Goal: Task Accomplishment & Management: Manage account settings

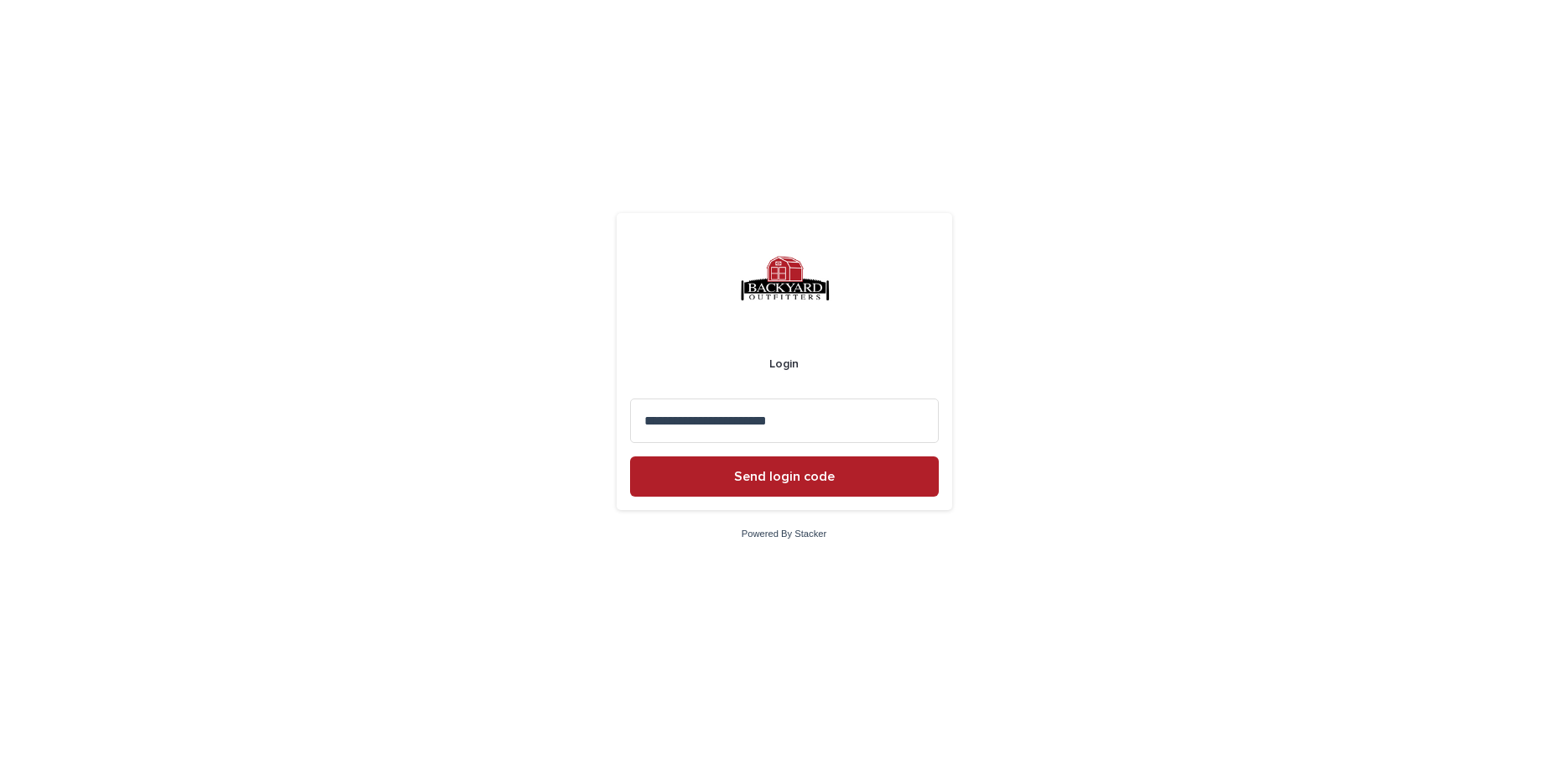
type input "**********"
click at [630, 457] on button "Send login code" at bounding box center [784, 476] width 308 height 40
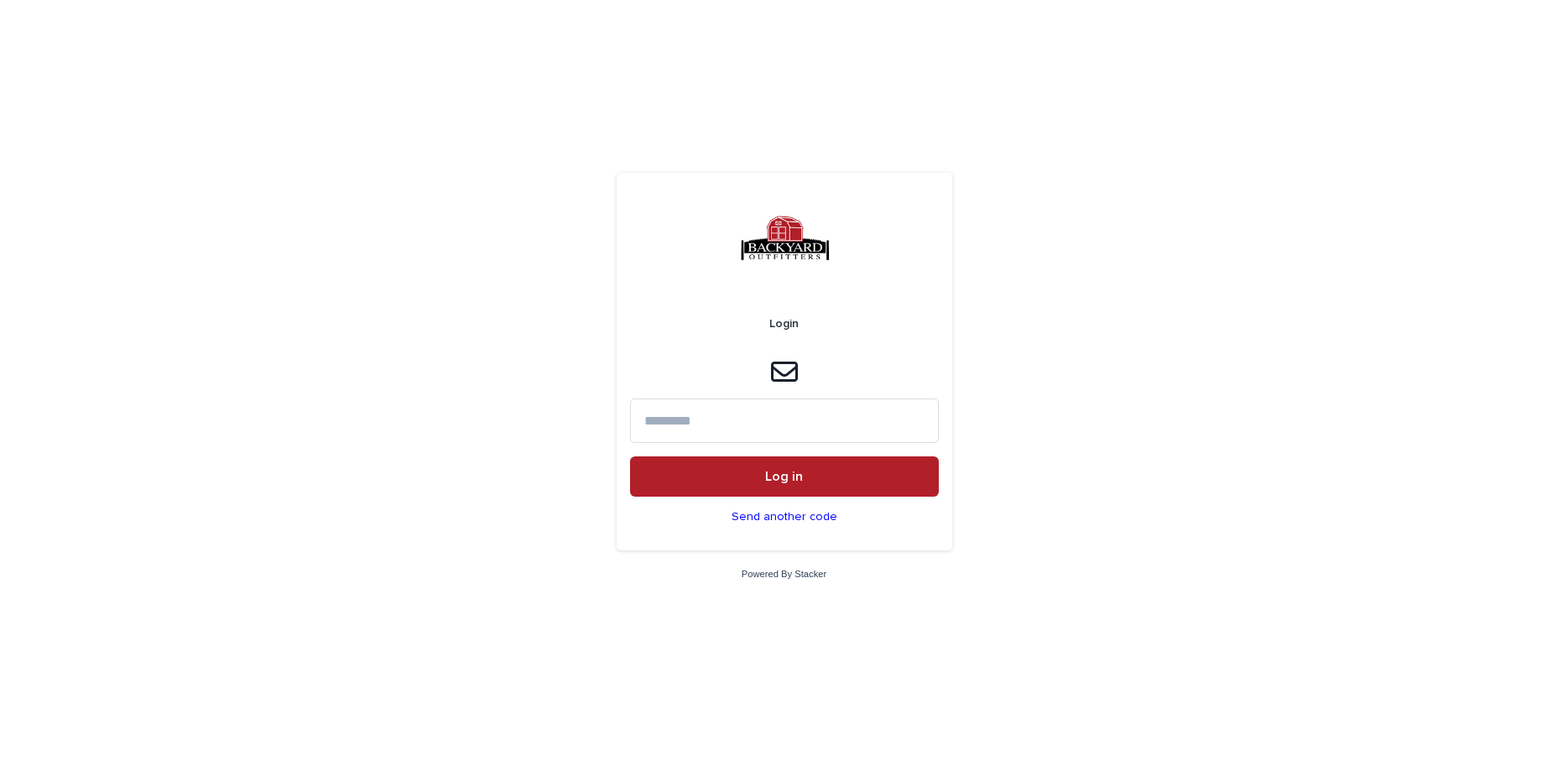
click at [714, 425] on input at bounding box center [784, 421] width 308 height 44
type input "******"
click at [630, 457] on button "Log in" at bounding box center [784, 476] width 308 height 40
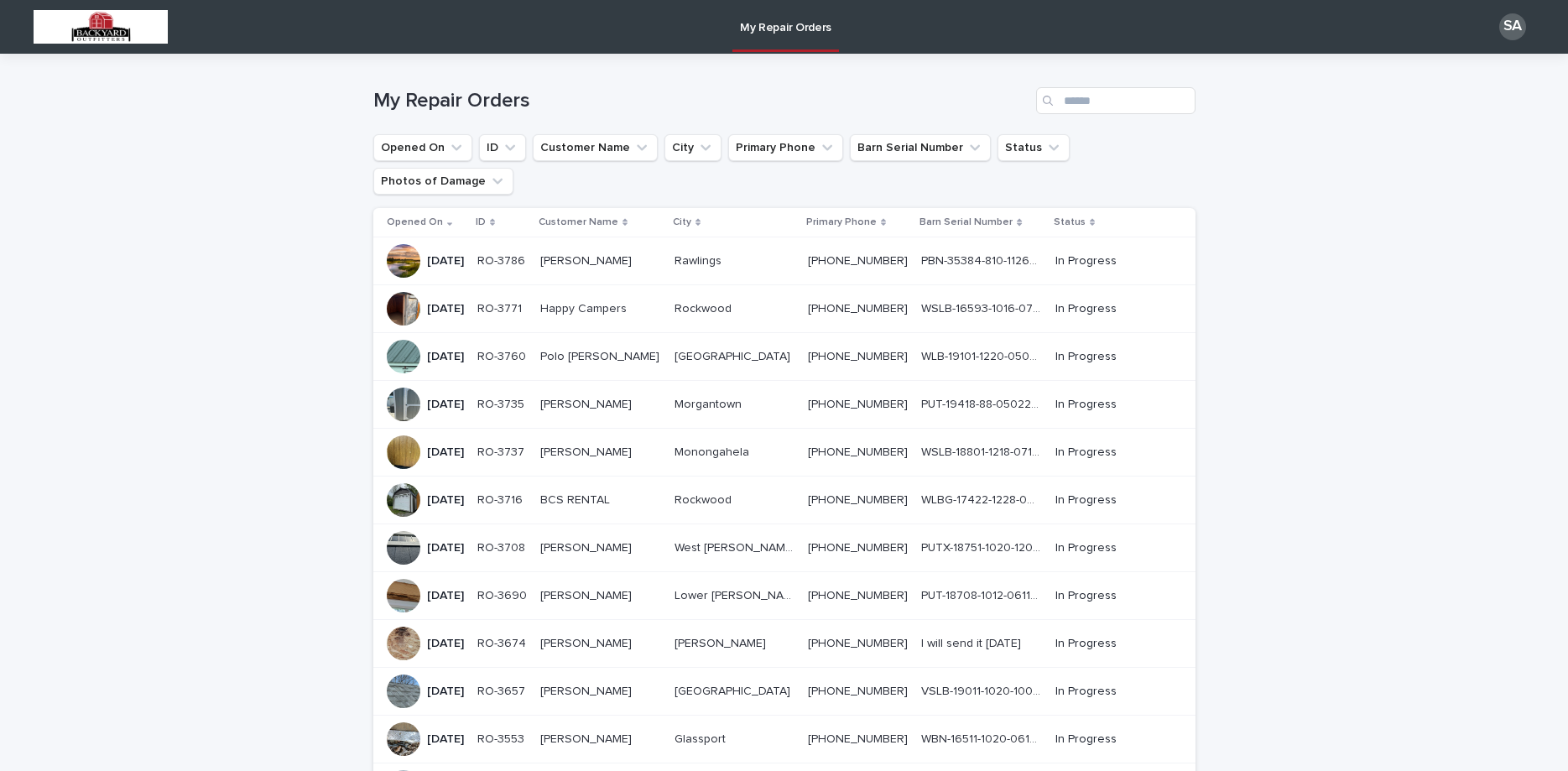
click at [635, 250] on p "[PERSON_NAME]" at bounding box center [587, 259] width 95 height 18
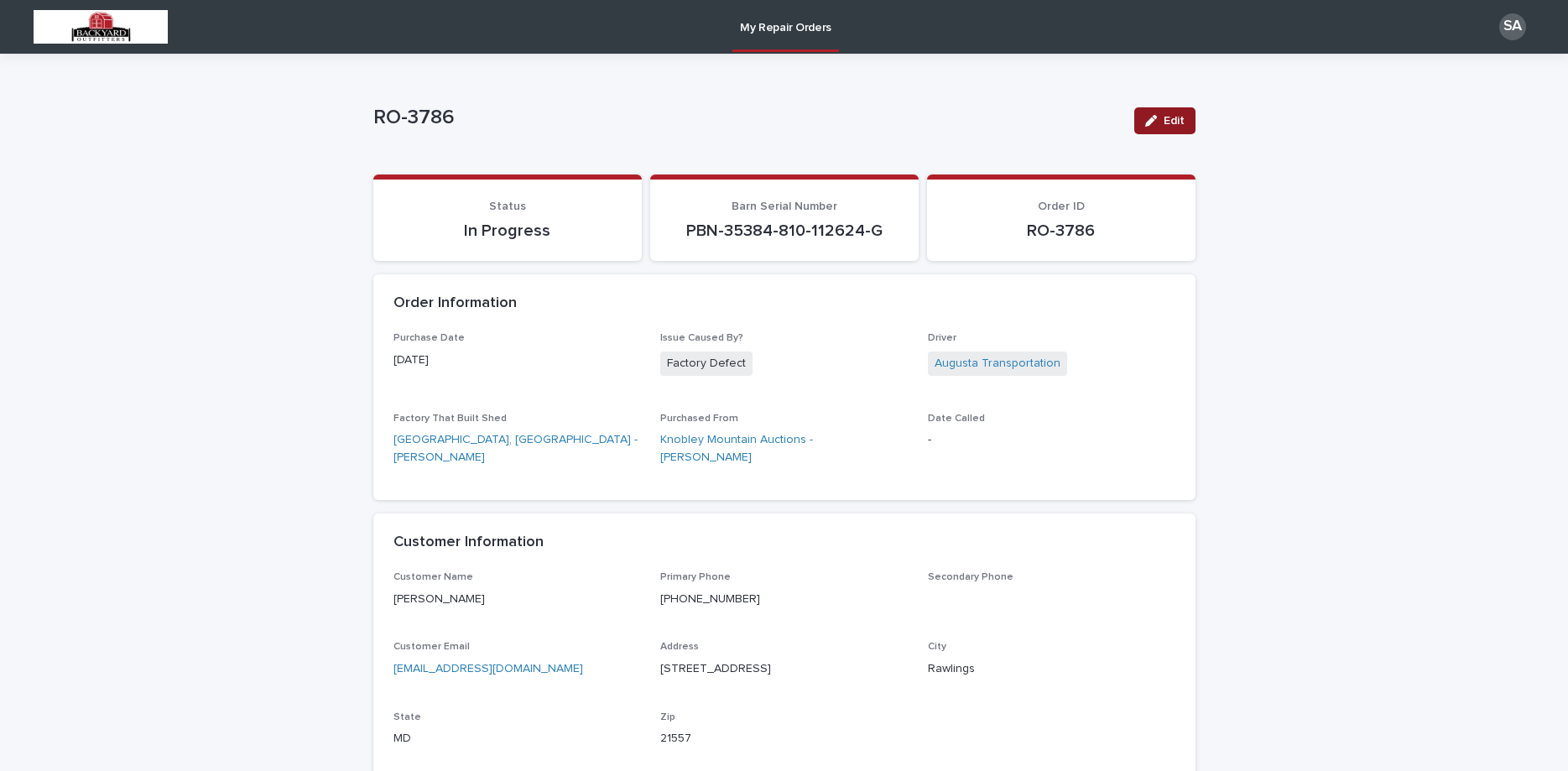
click at [1173, 119] on span "Edit" at bounding box center [1174, 120] width 21 height 12
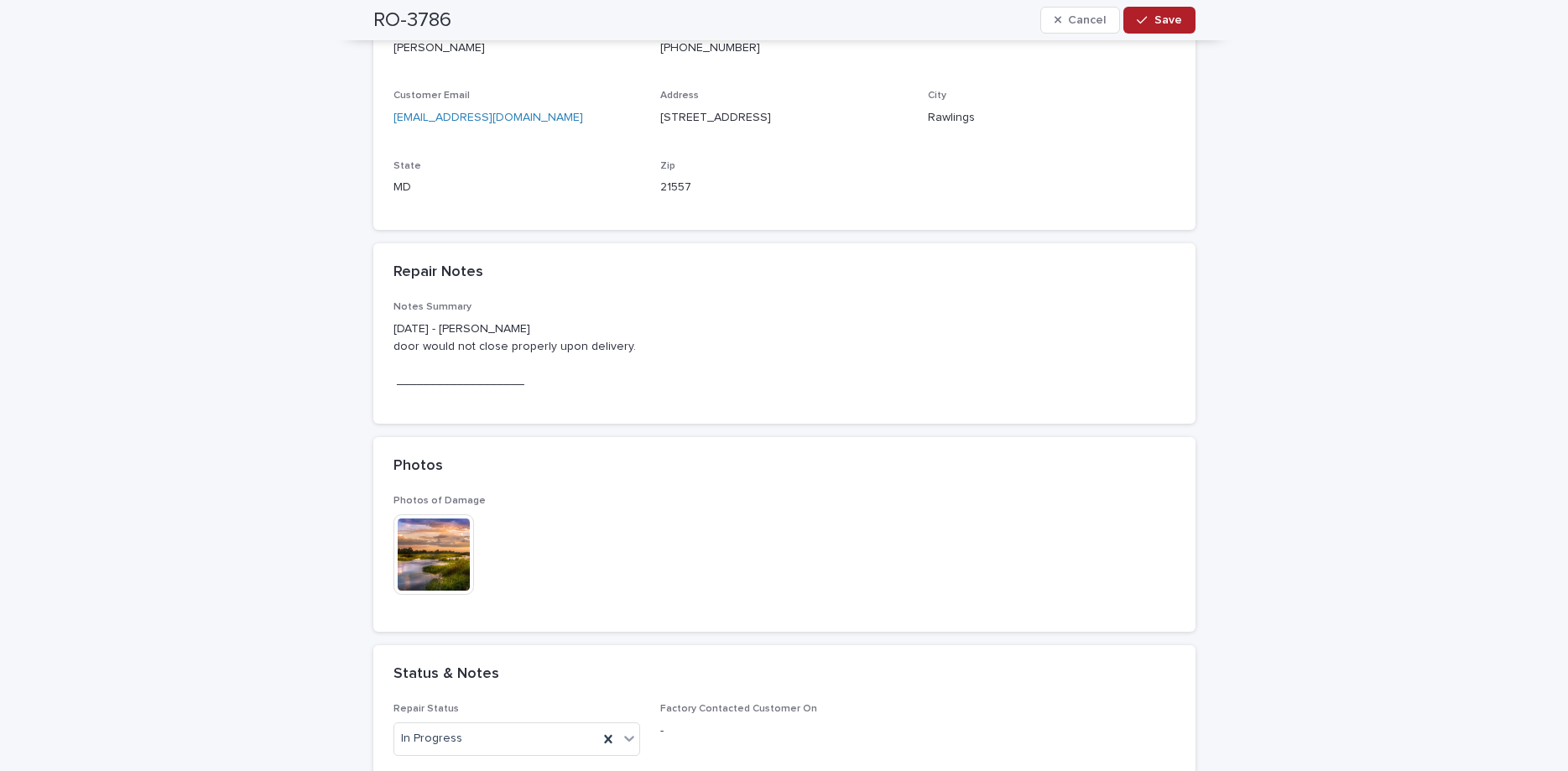
scroll to position [704, 0]
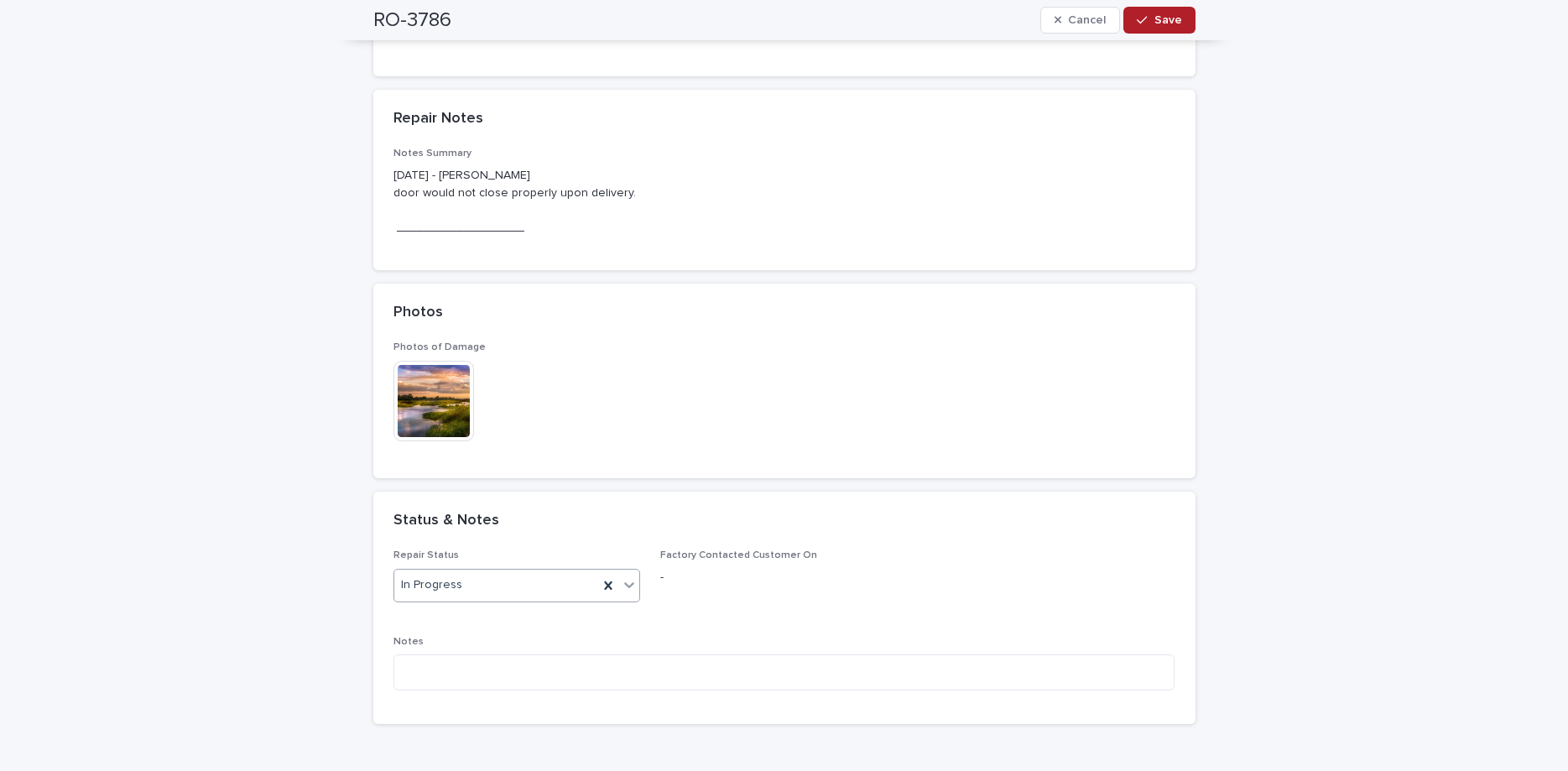
click at [505, 582] on div "In Progress" at bounding box center [497, 584] width 204 height 28
click at [752, 624] on div "Repair Status option Customer Contacted focused, 2 of 4. 4 results available. U…" at bounding box center [784, 627] width 782 height 155
click at [483, 676] on textarea at bounding box center [784, 672] width 782 height 36
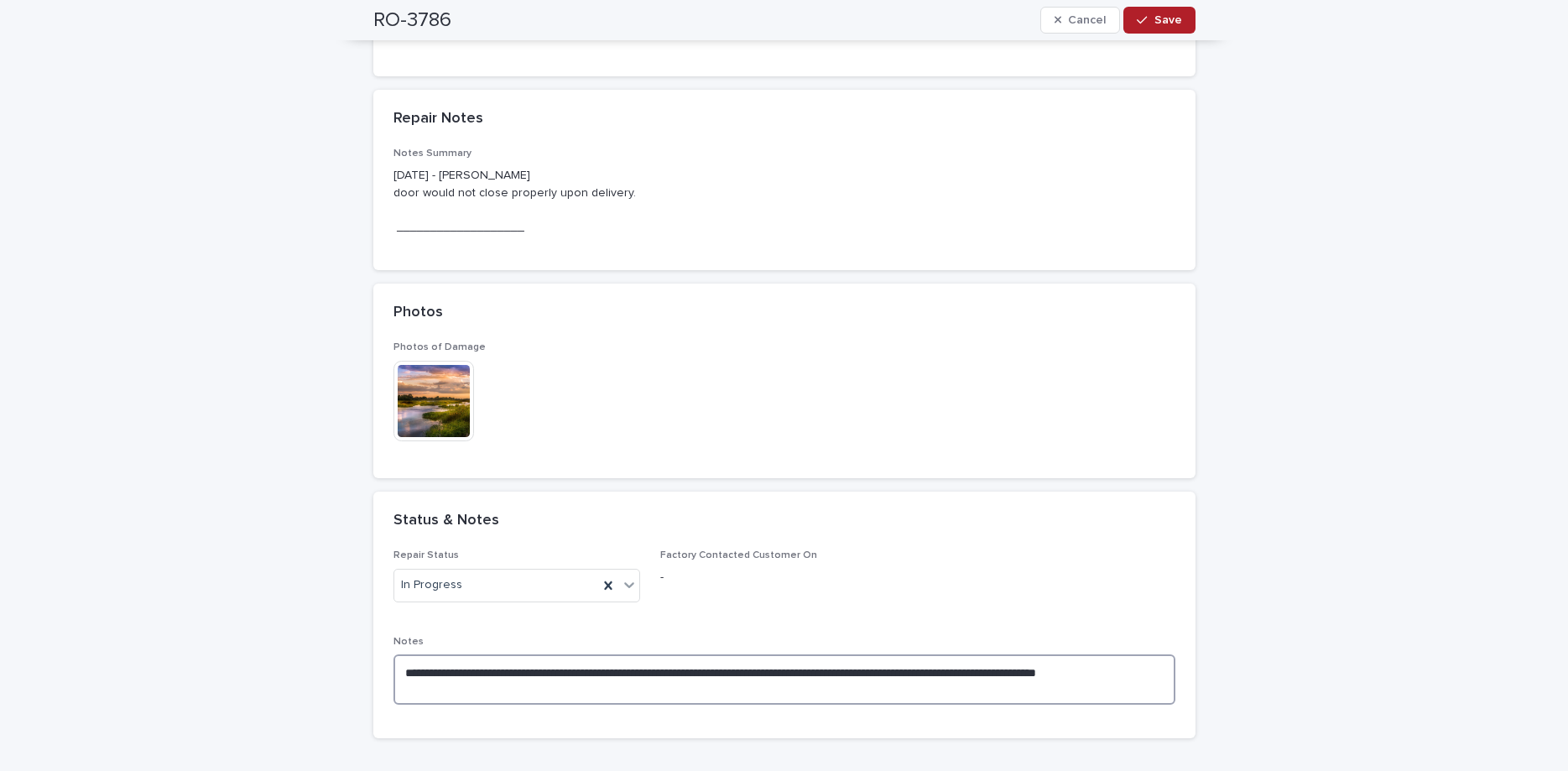
click at [722, 690] on textarea "**********" at bounding box center [784, 680] width 782 height 51
click at [774, 673] on textarea "**********" at bounding box center [784, 680] width 782 height 51
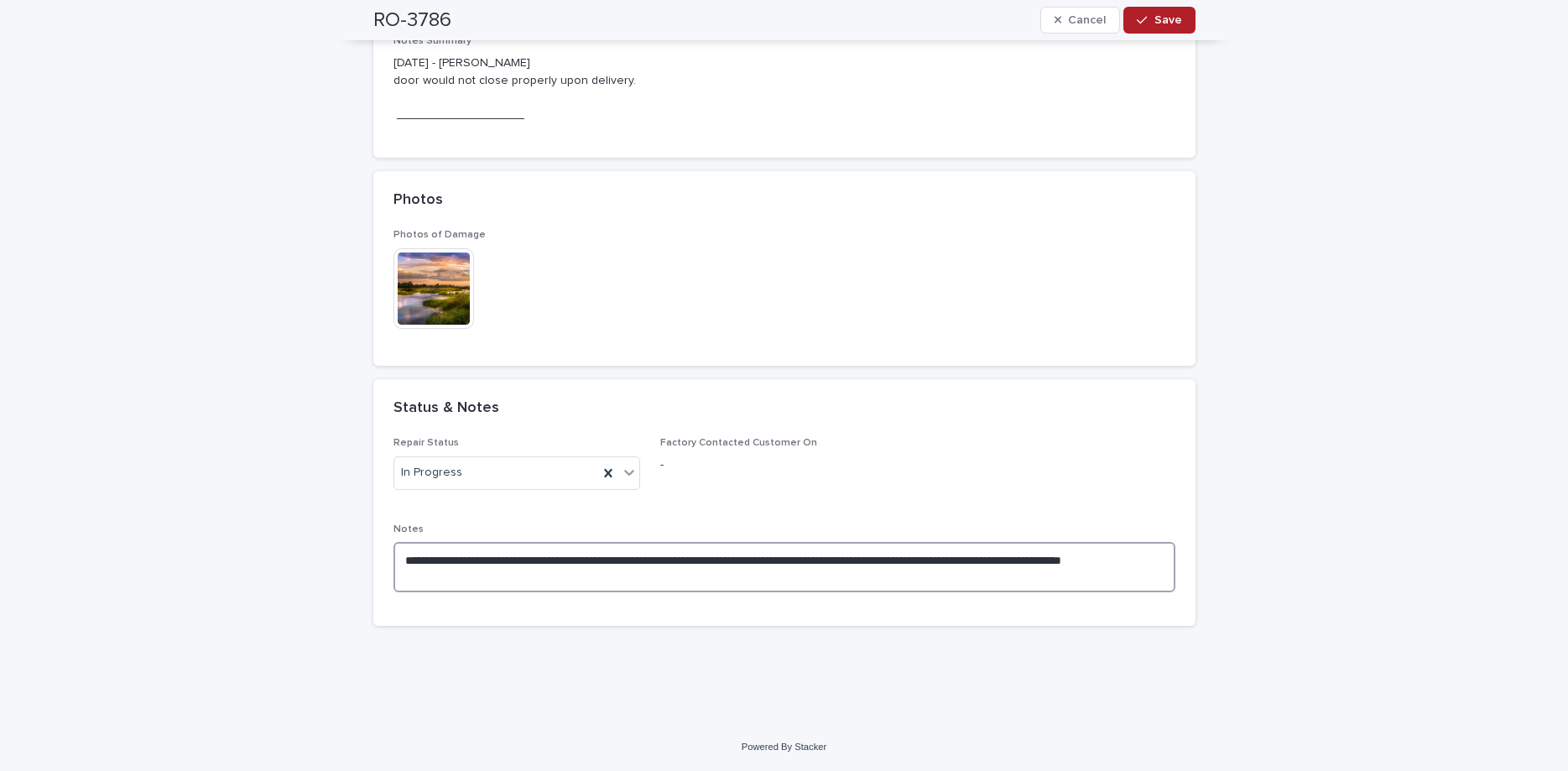
scroll to position [394, 0]
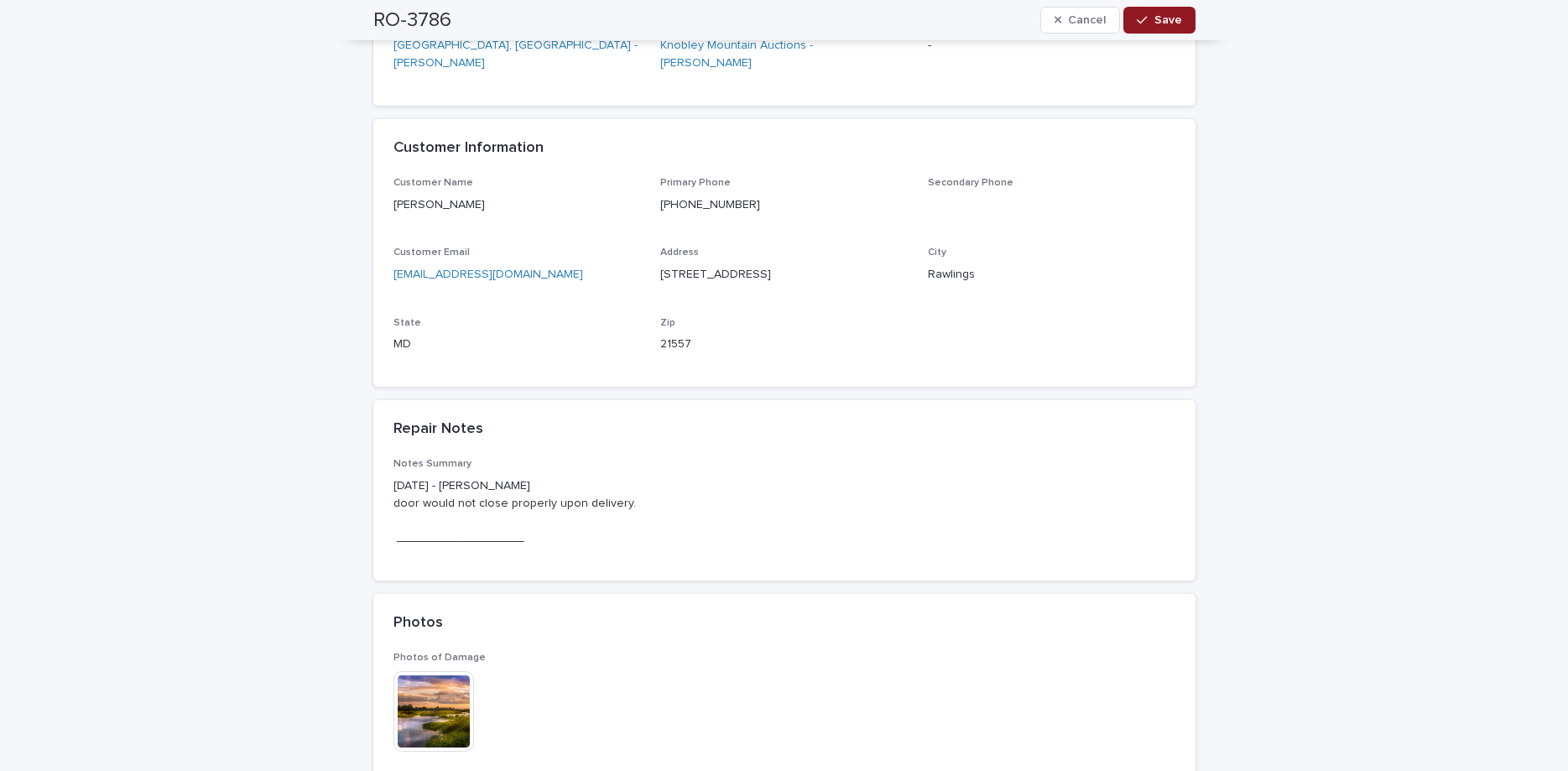
type textarea "**********"
click at [1151, 22] on div "button" at bounding box center [1145, 20] width 17 height 12
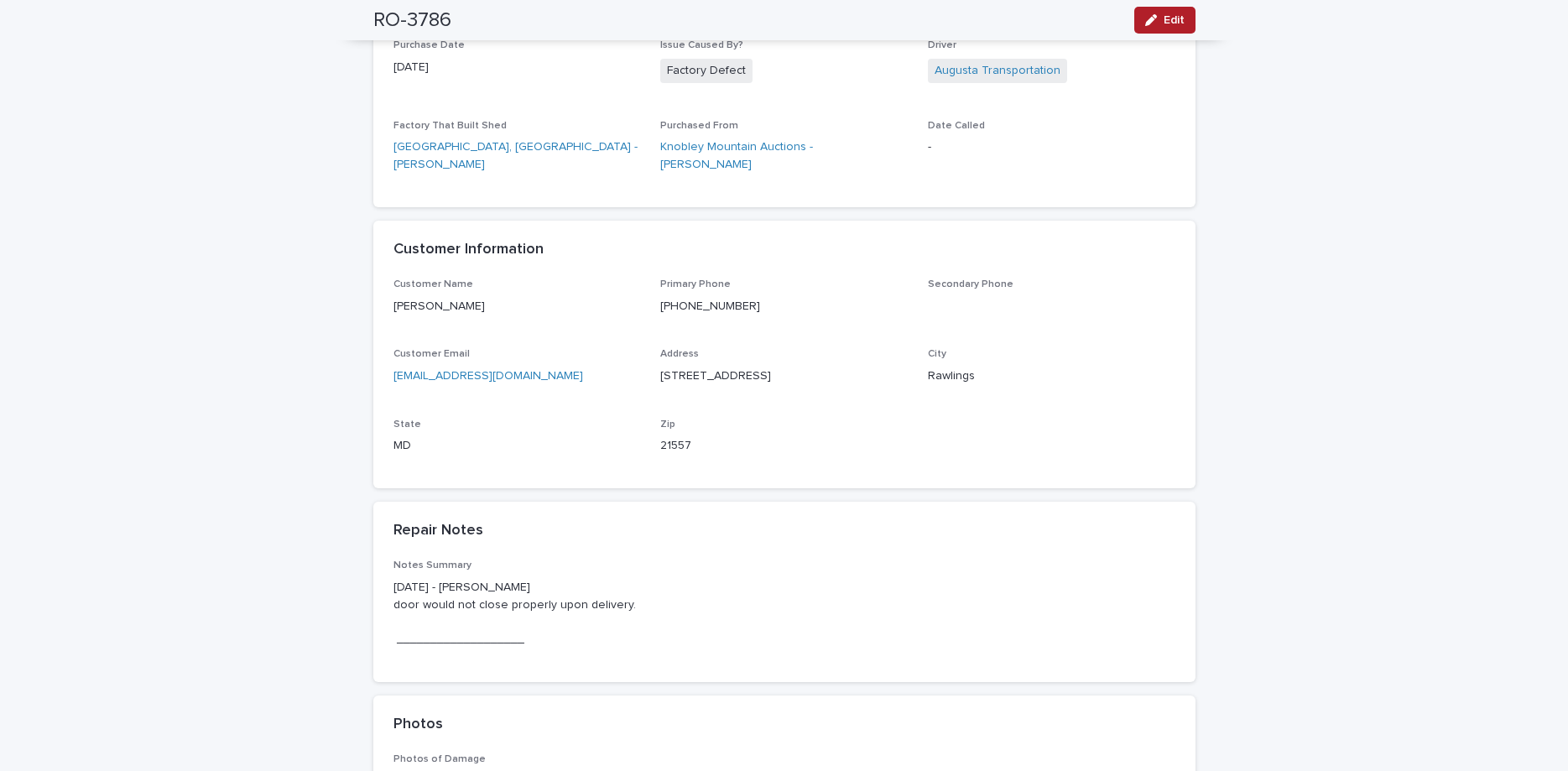
scroll to position [0, 0]
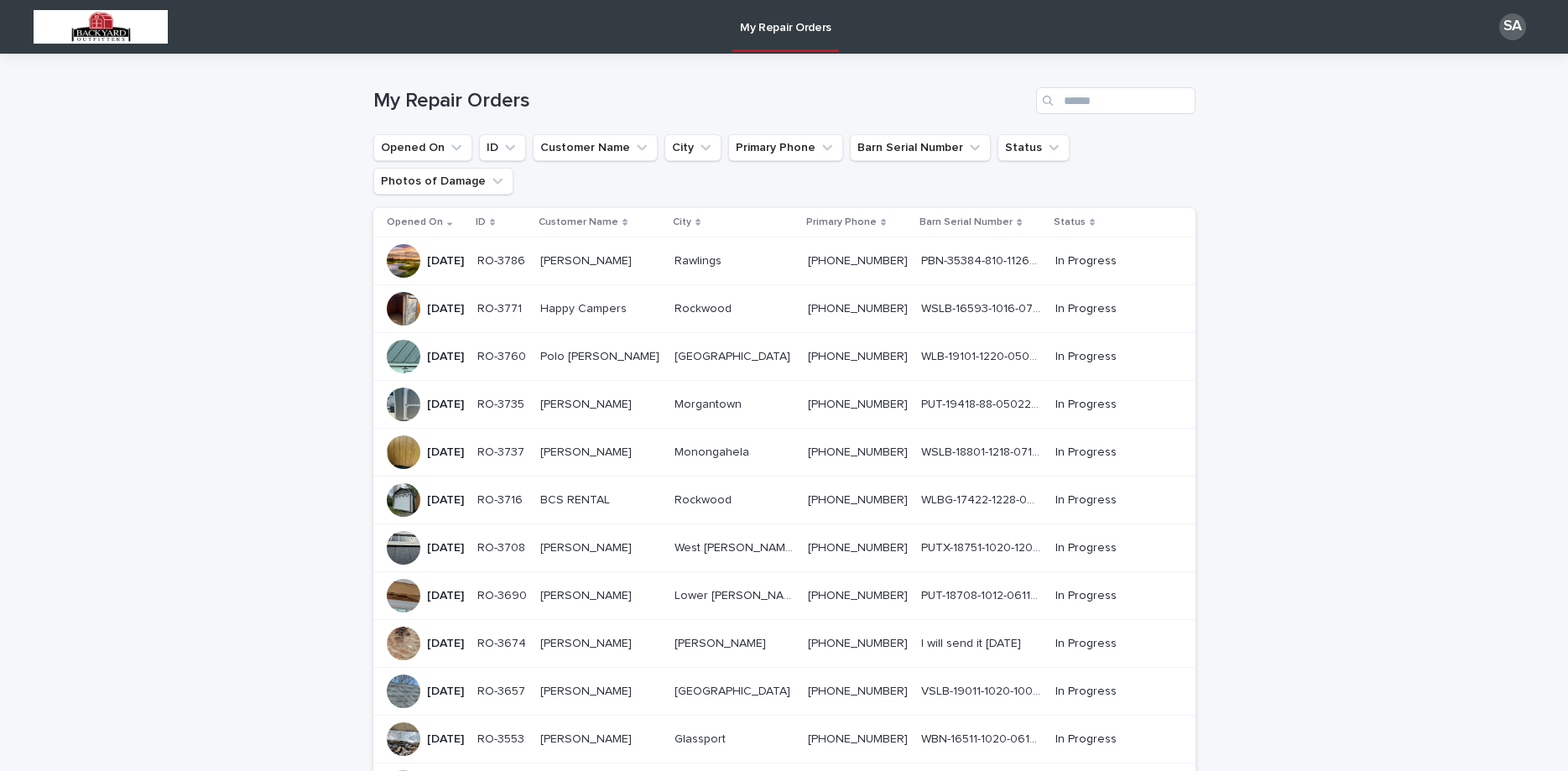
click at [630, 298] on p "Happy Campers" at bounding box center [585, 307] width 90 height 18
click at [590, 442] on p "[PERSON_NAME]" at bounding box center [587, 451] width 95 height 18
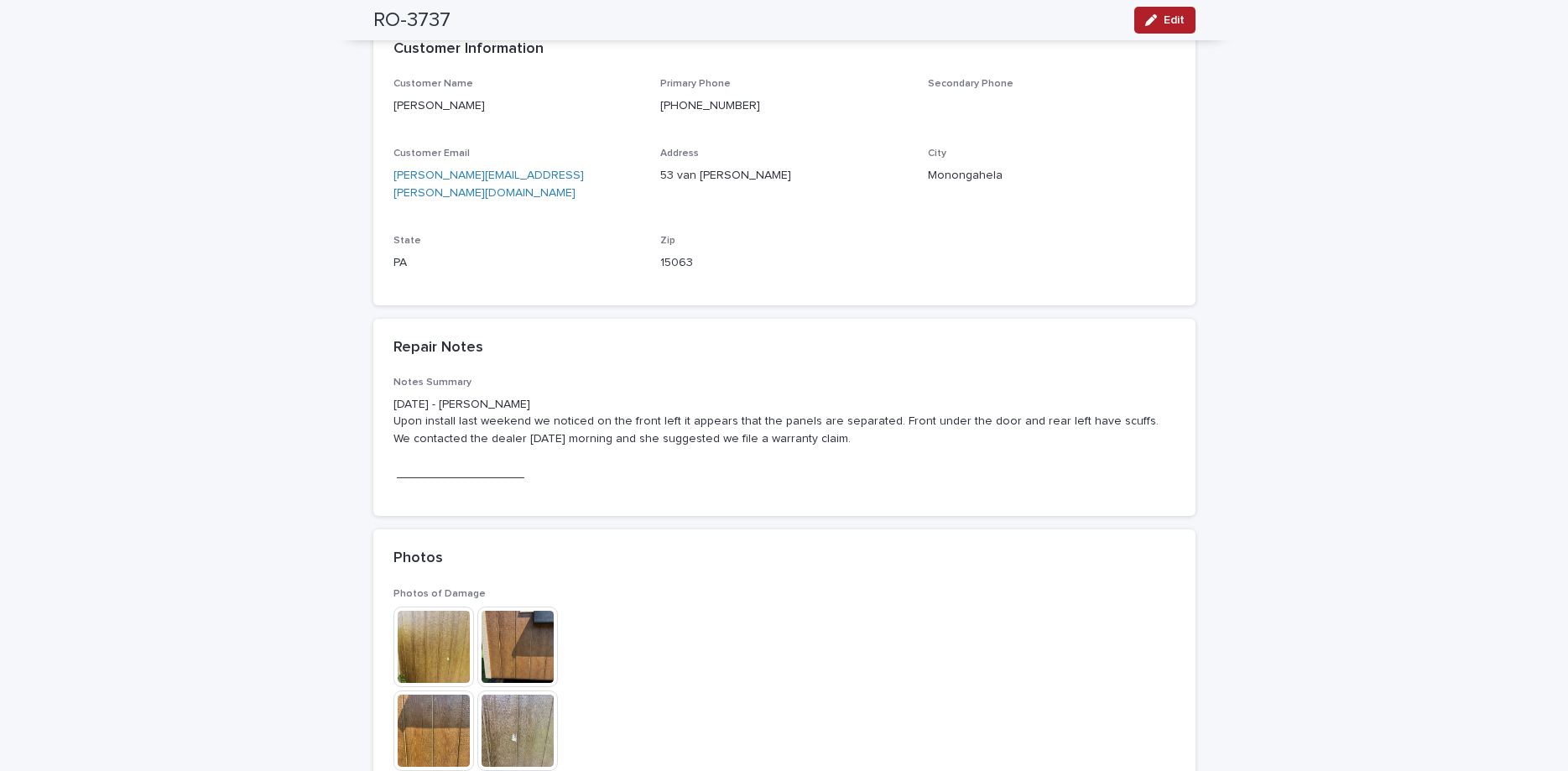
scroll to position [564, 0]
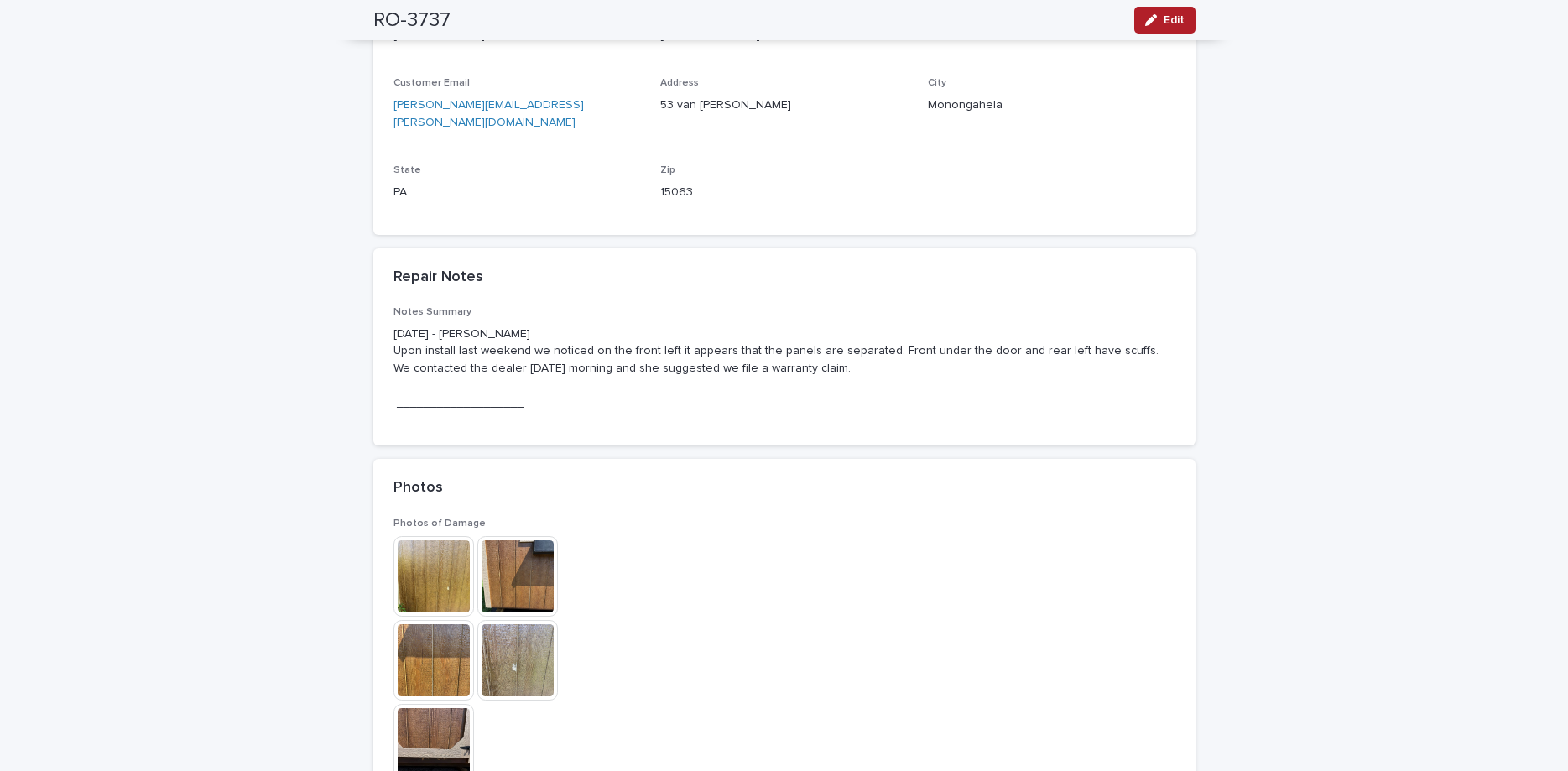
click at [442, 560] on img at bounding box center [434, 576] width 81 height 81
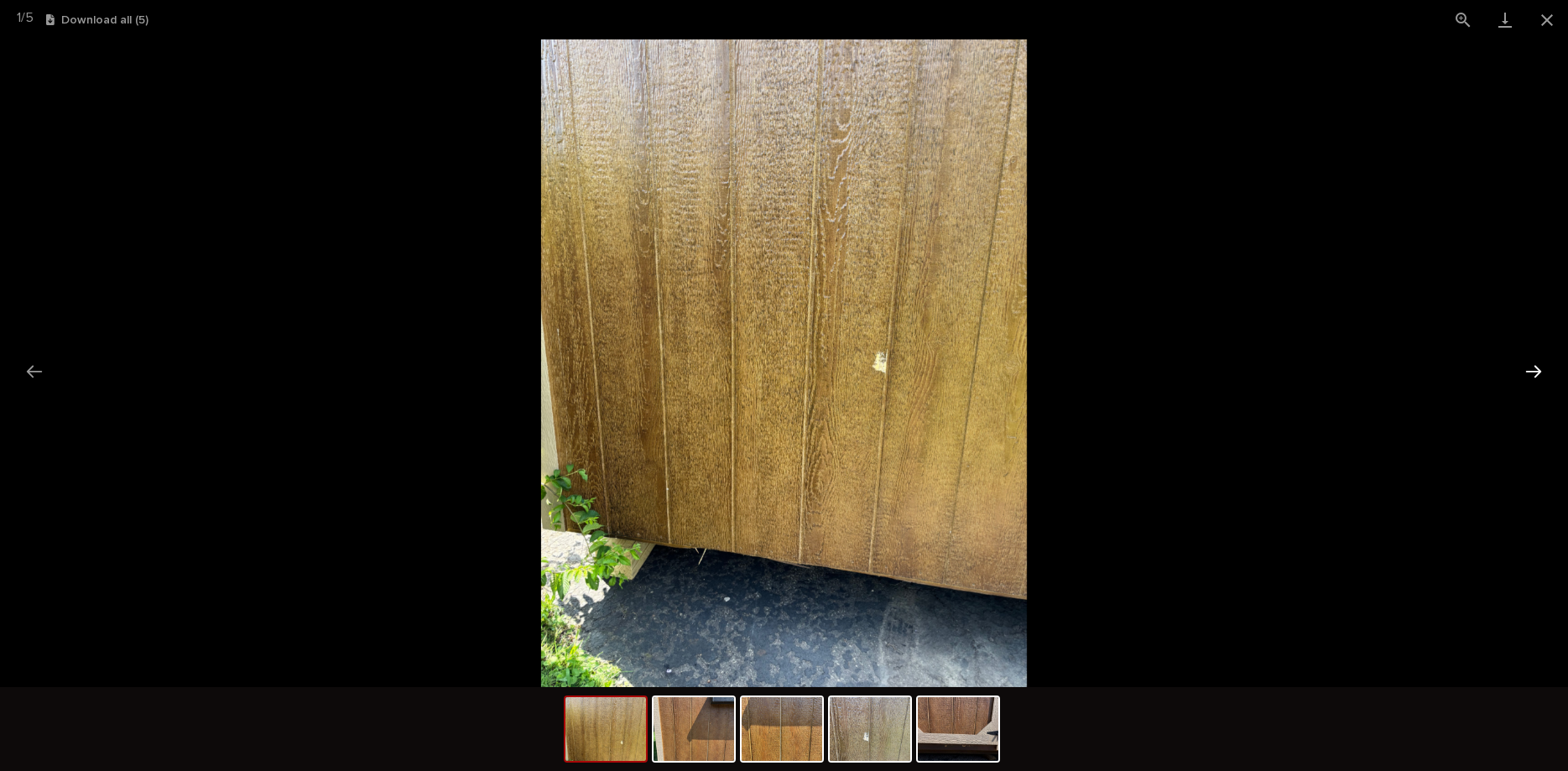
click at [1526, 371] on button "Next slide" at bounding box center [1533, 370] width 36 height 33
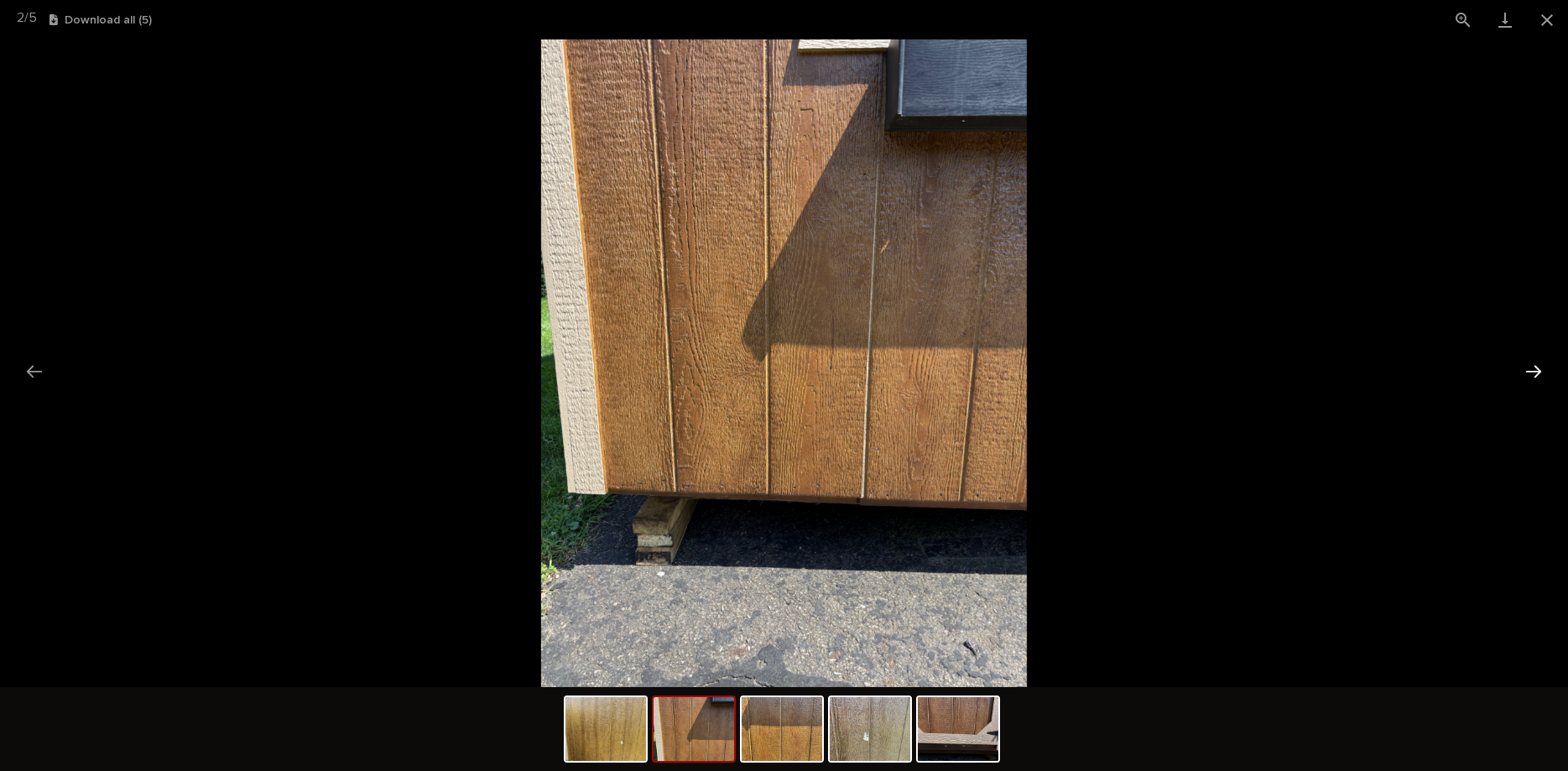
click at [1526, 371] on button "Next slide" at bounding box center [1533, 370] width 36 height 33
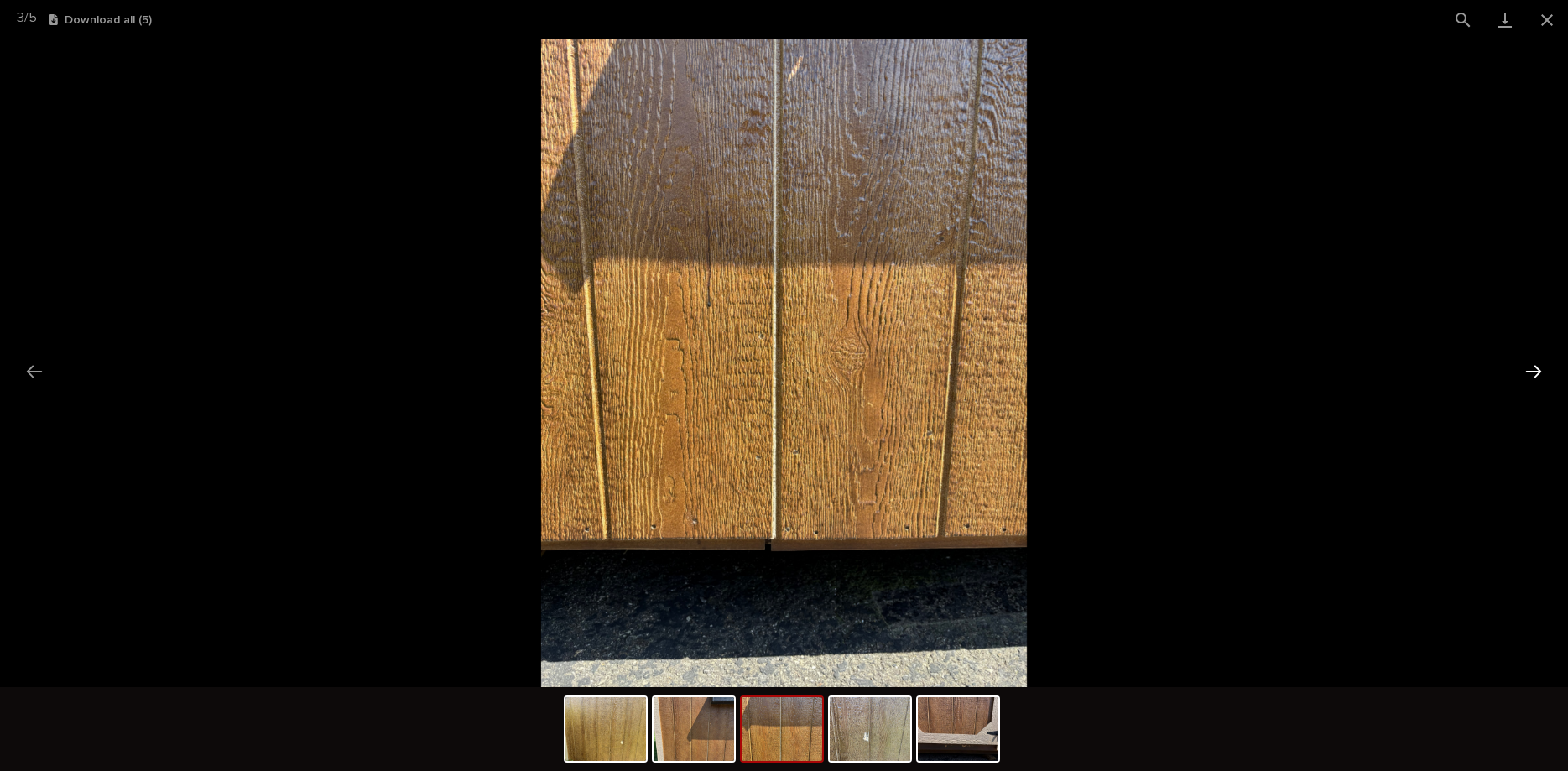
click at [1526, 371] on button "Next slide" at bounding box center [1533, 370] width 36 height 33
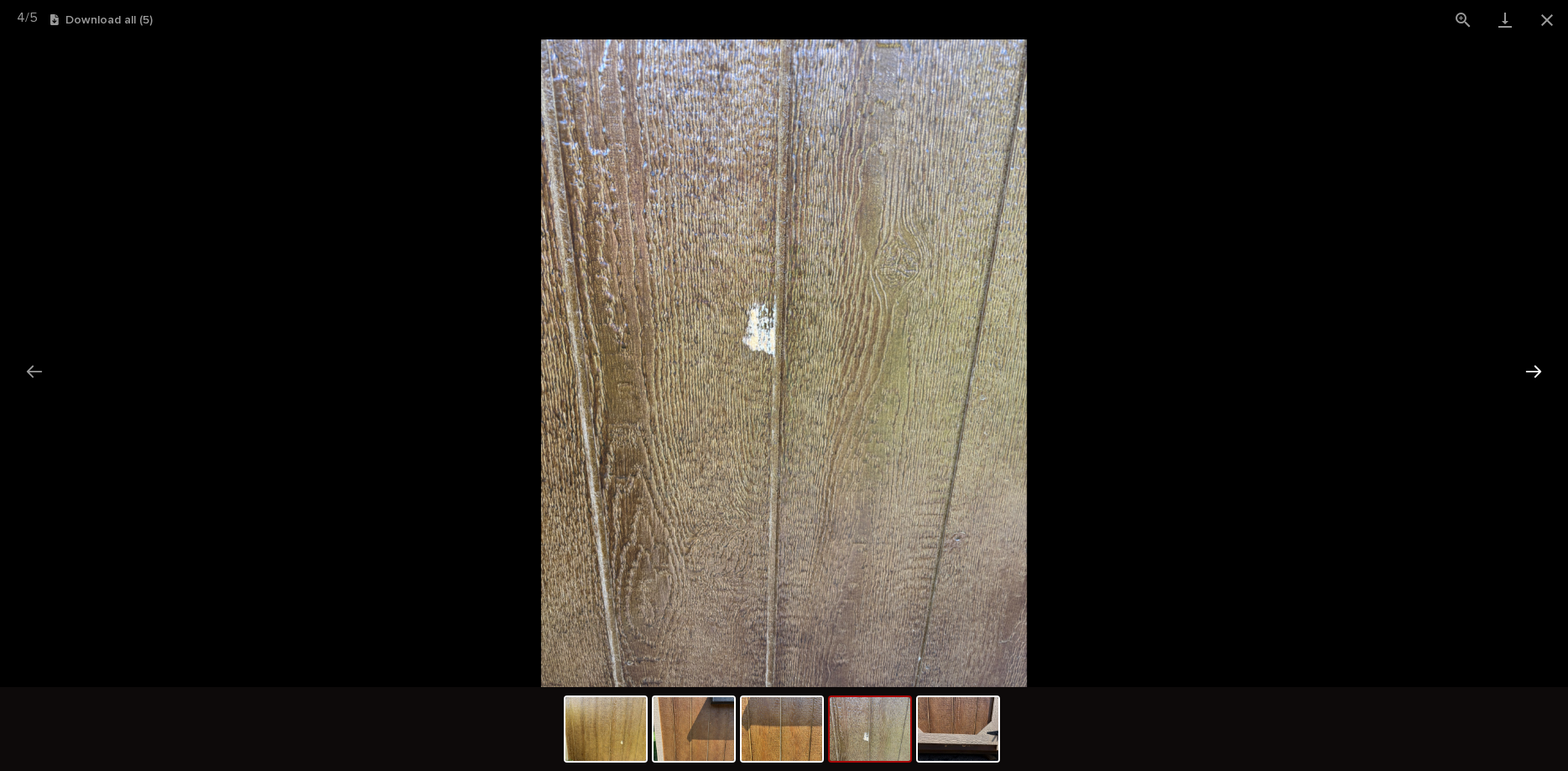
click at [1526, 371] on button "Next slide" at bounding box center [1533, 370] width 36 height 33
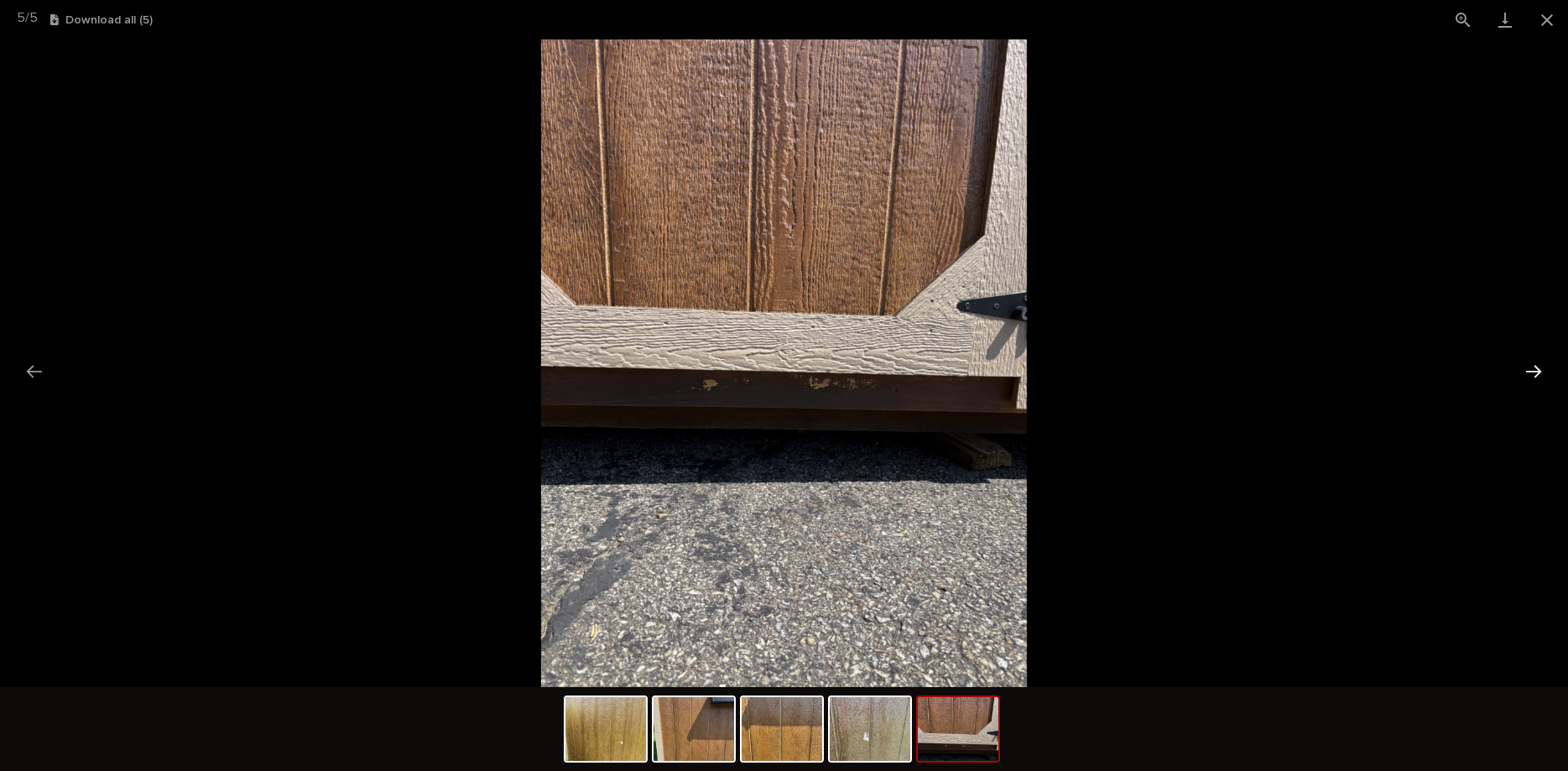
click at [1526, 371] on button "Next slide" at bounding box center [1533, 370] width 36 height 33
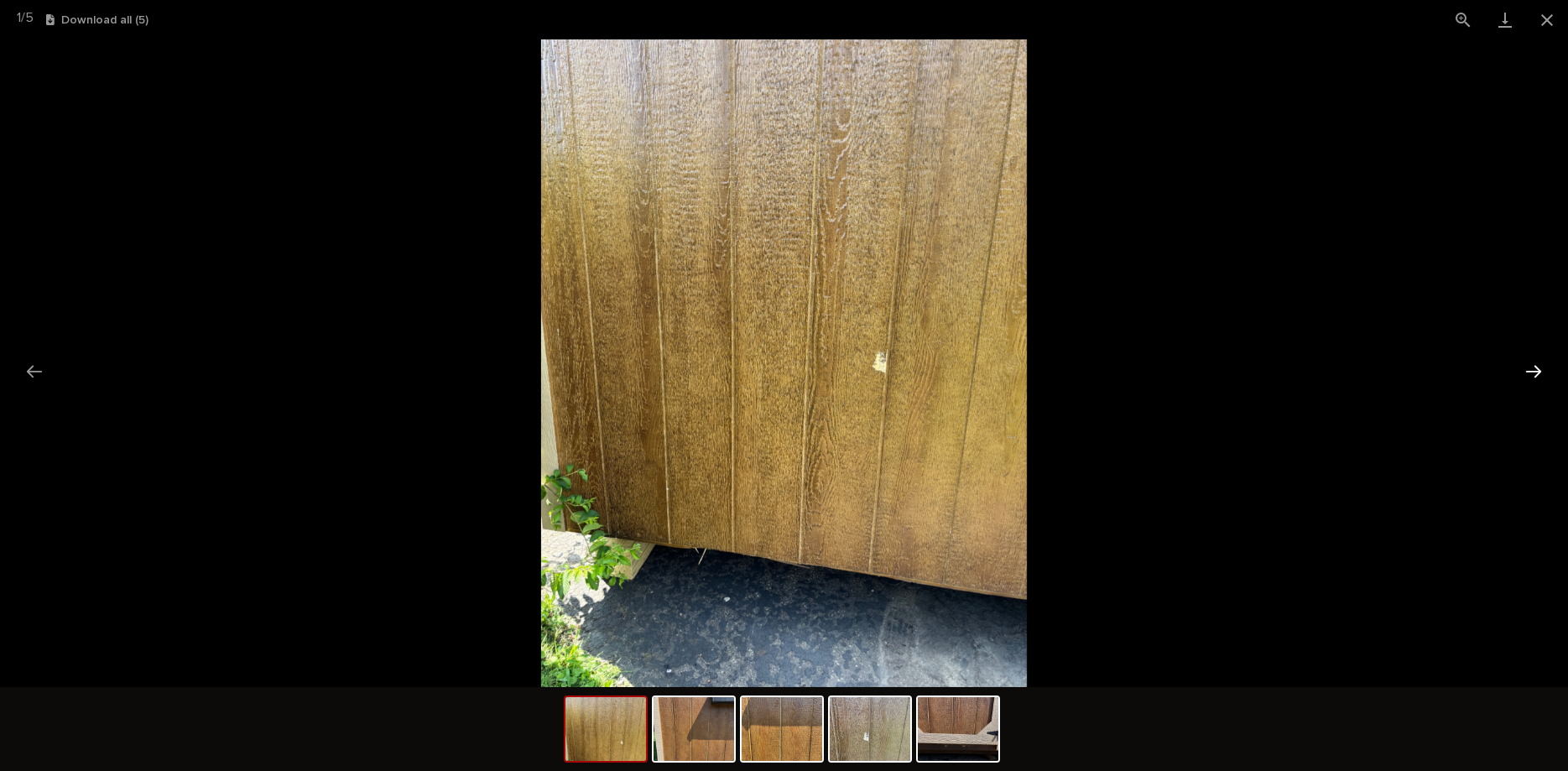
click at [1526, 371] on button "Next slide" at bounding box center [1533, 370] width 36 height 33
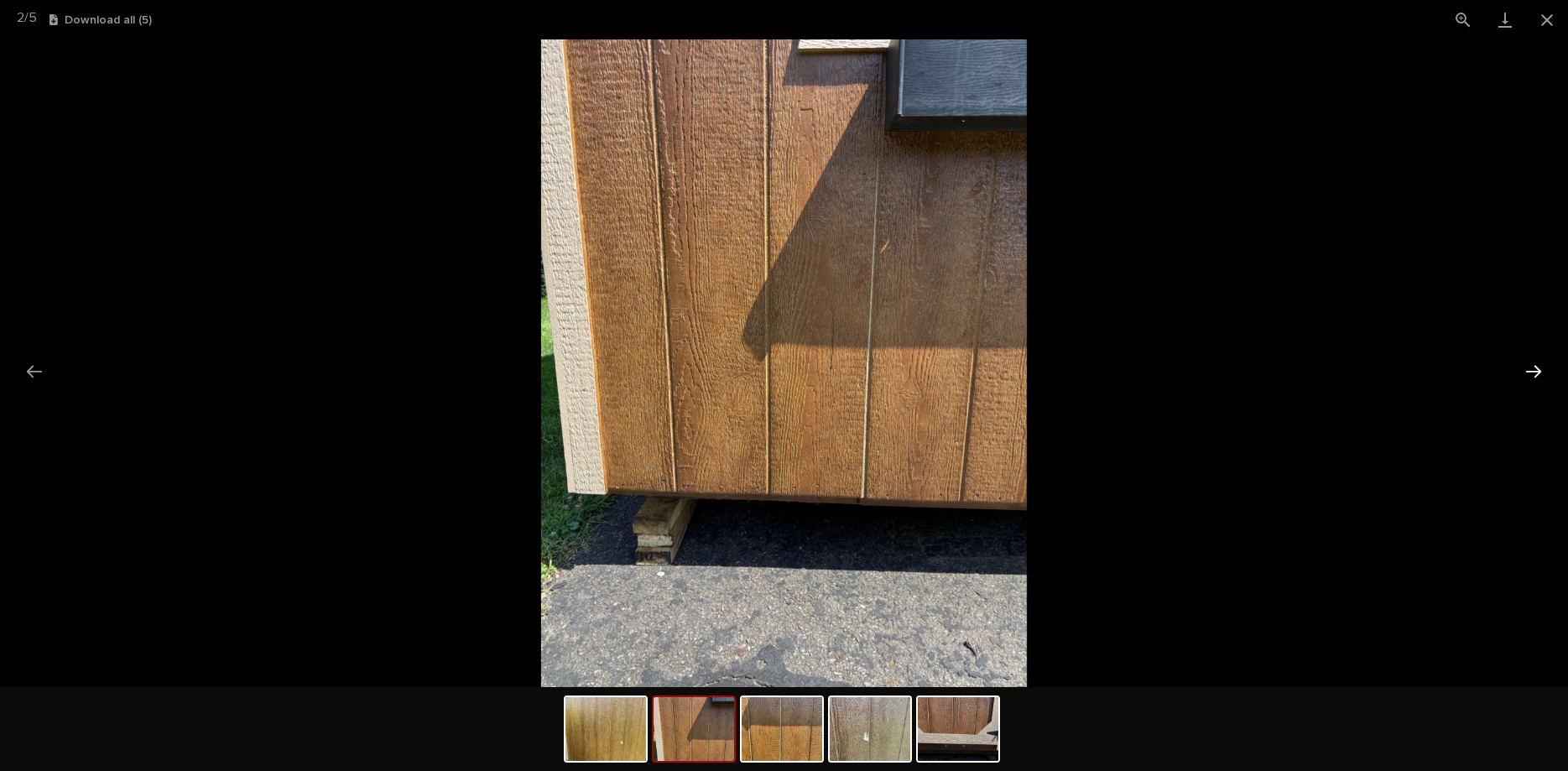
click at [1526, 371] on button "Next slide" at bounding box center [1533, 370] width 36 height 33
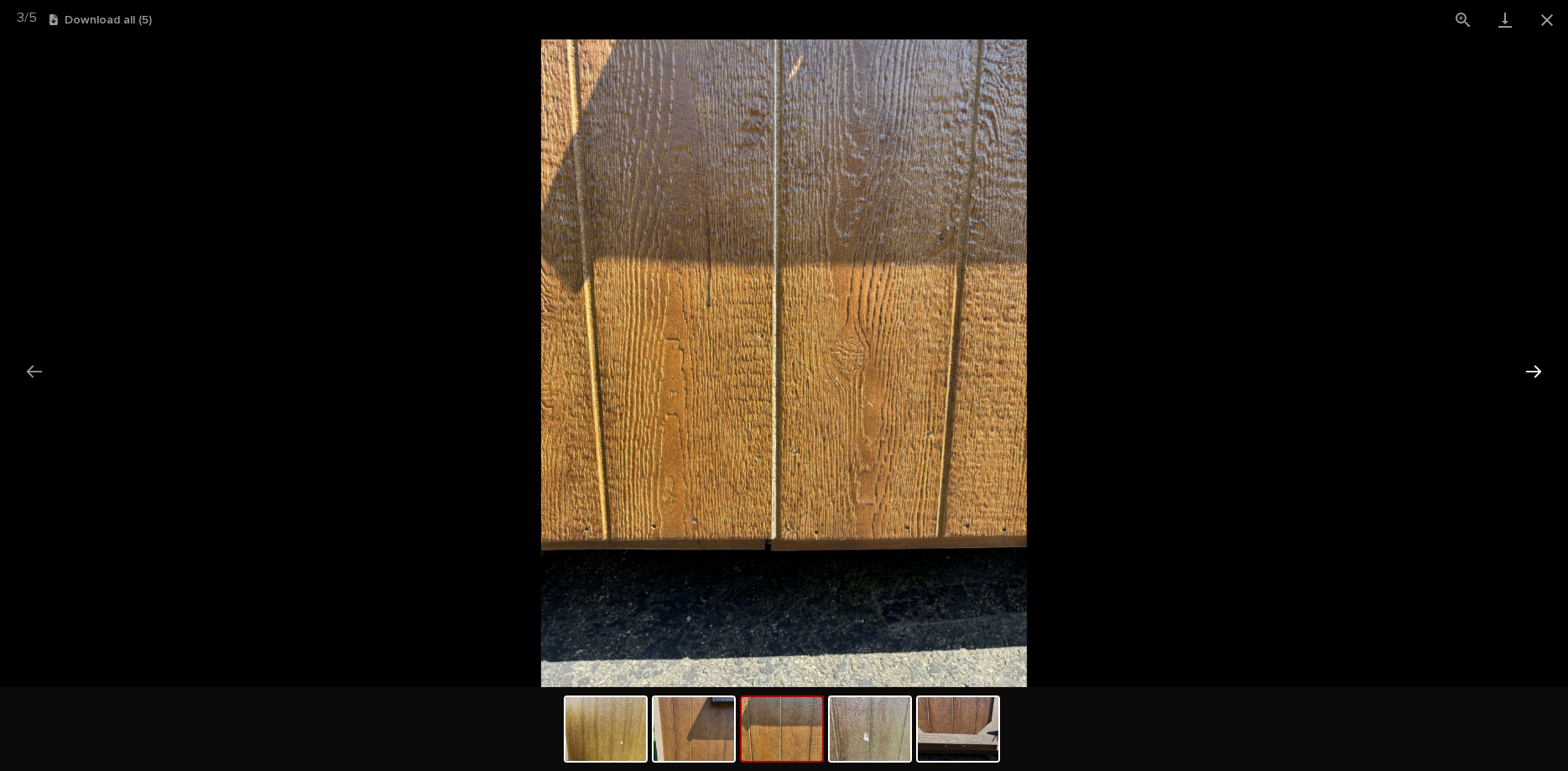
click at [1526, 371] on button "Next slide" at bounding box center [1533, 370] width 36 height 33
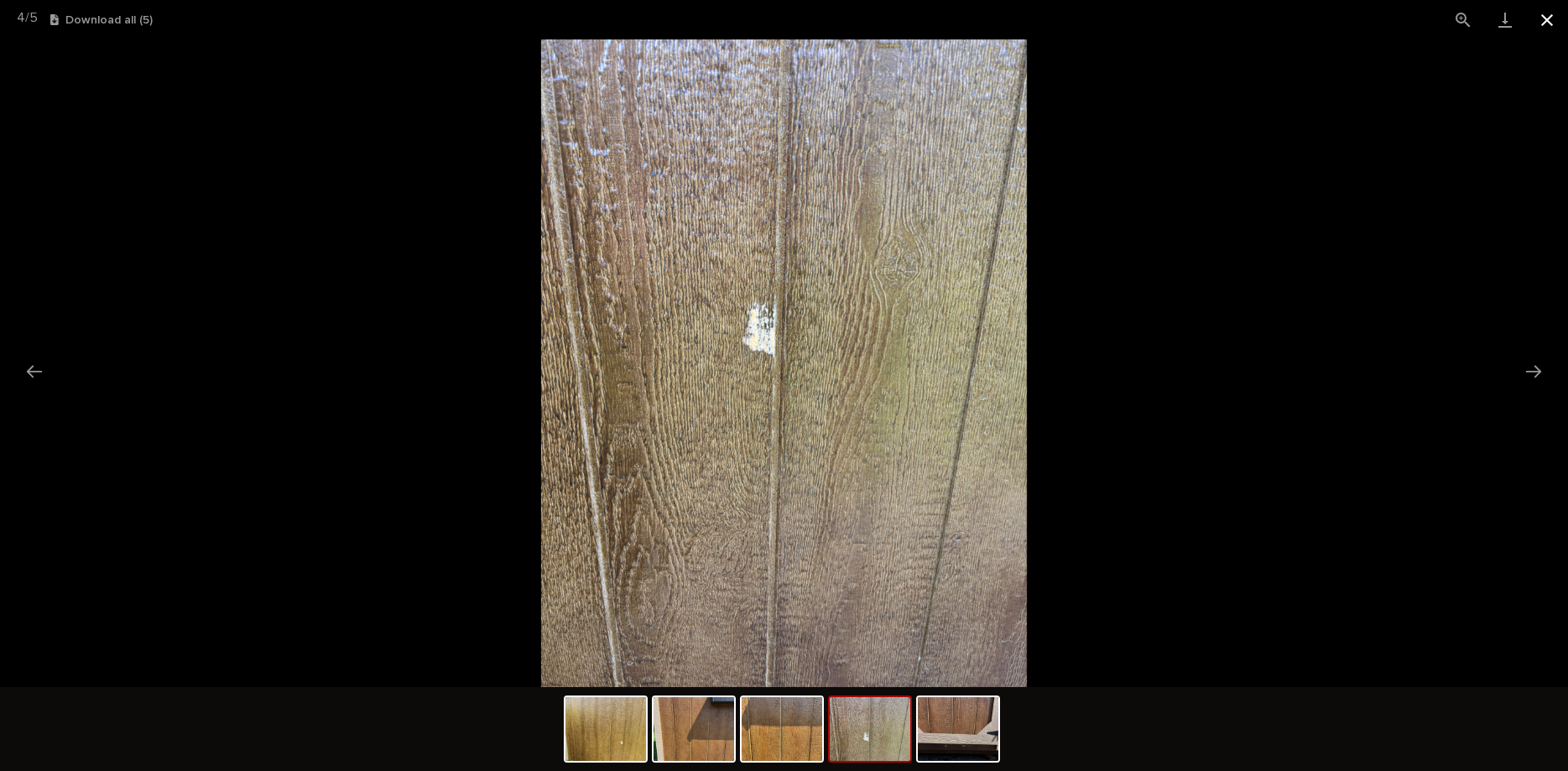
click at [1551, 19] on button "Close gallery" at bounding box center [1547, 20] width 42 height 39
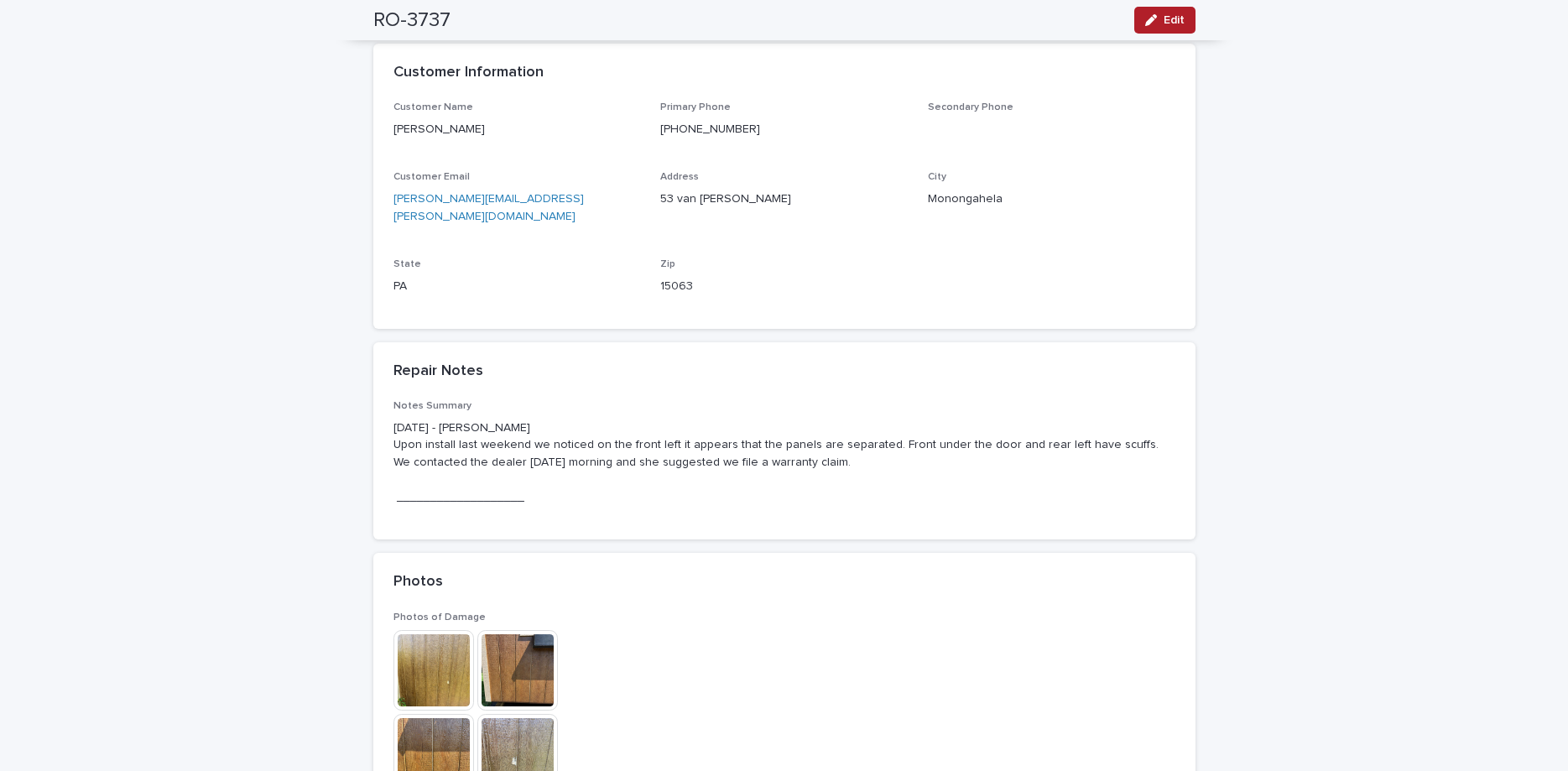
scroll to position [493, 0]
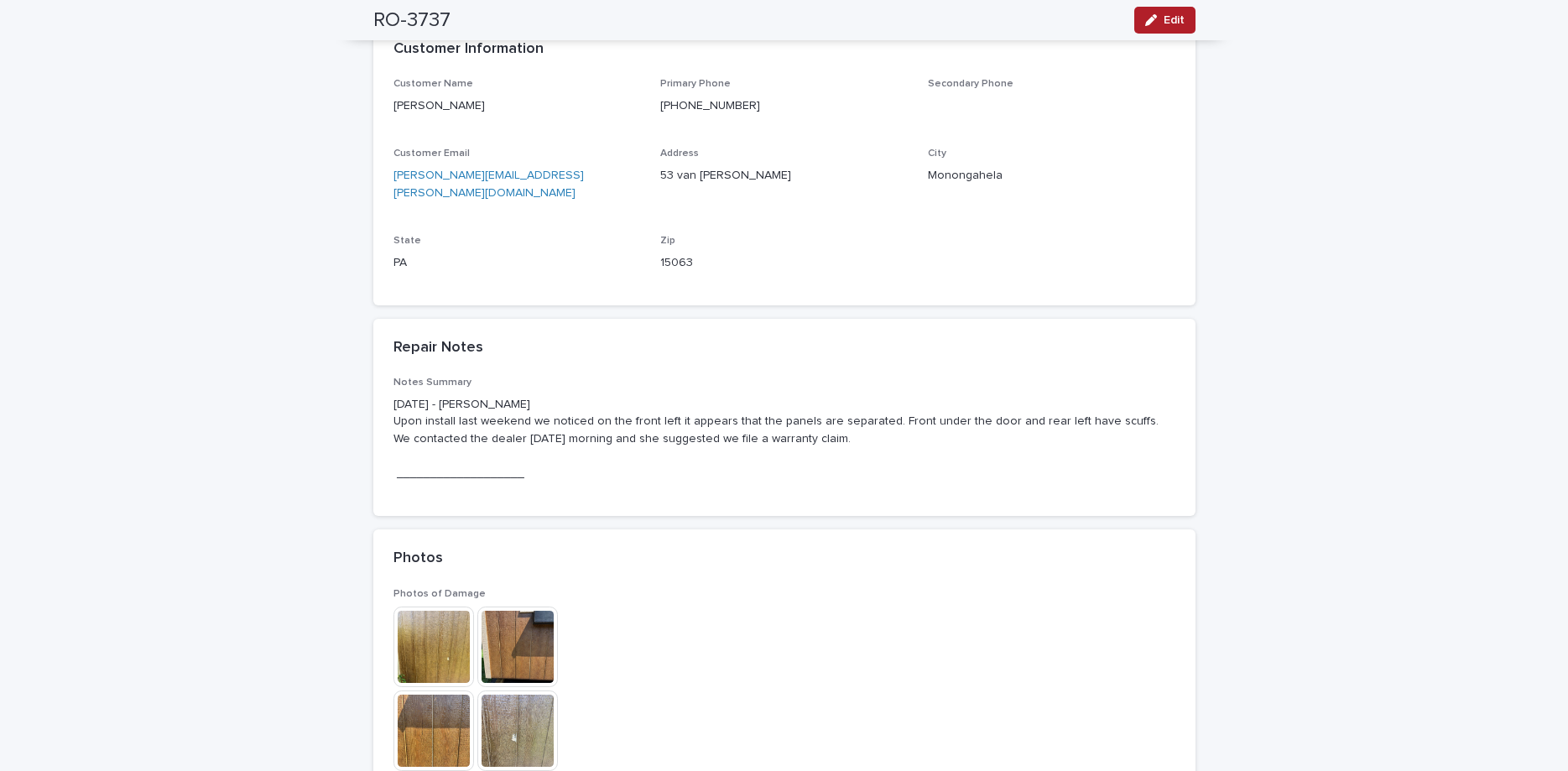
click at [463, 617] on img at bounding box center [434, 647] width 81 height 81
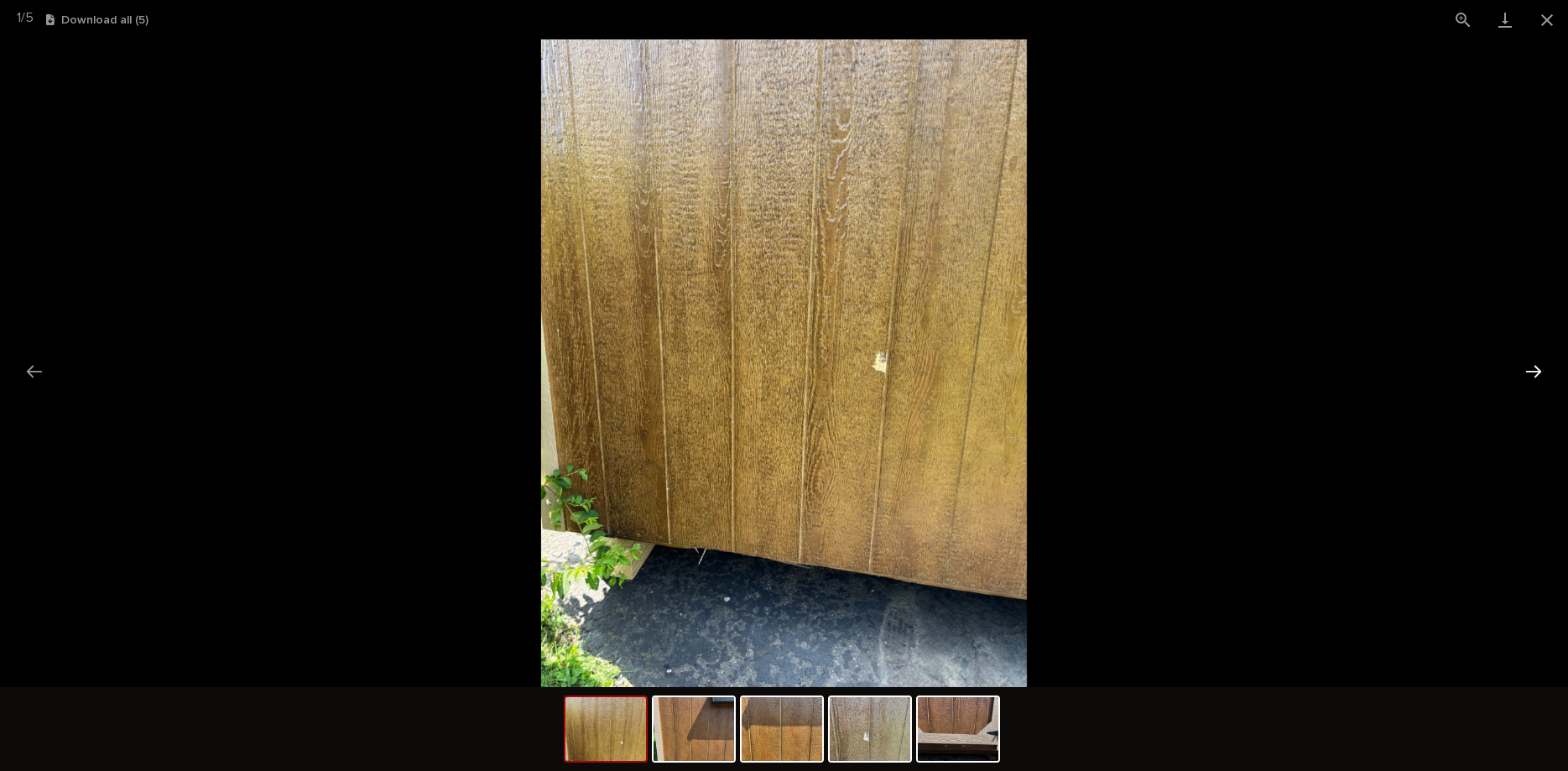
click at [1528, 373] on button "Next slide" at bounding box center [1533, 370] width 36 height 33
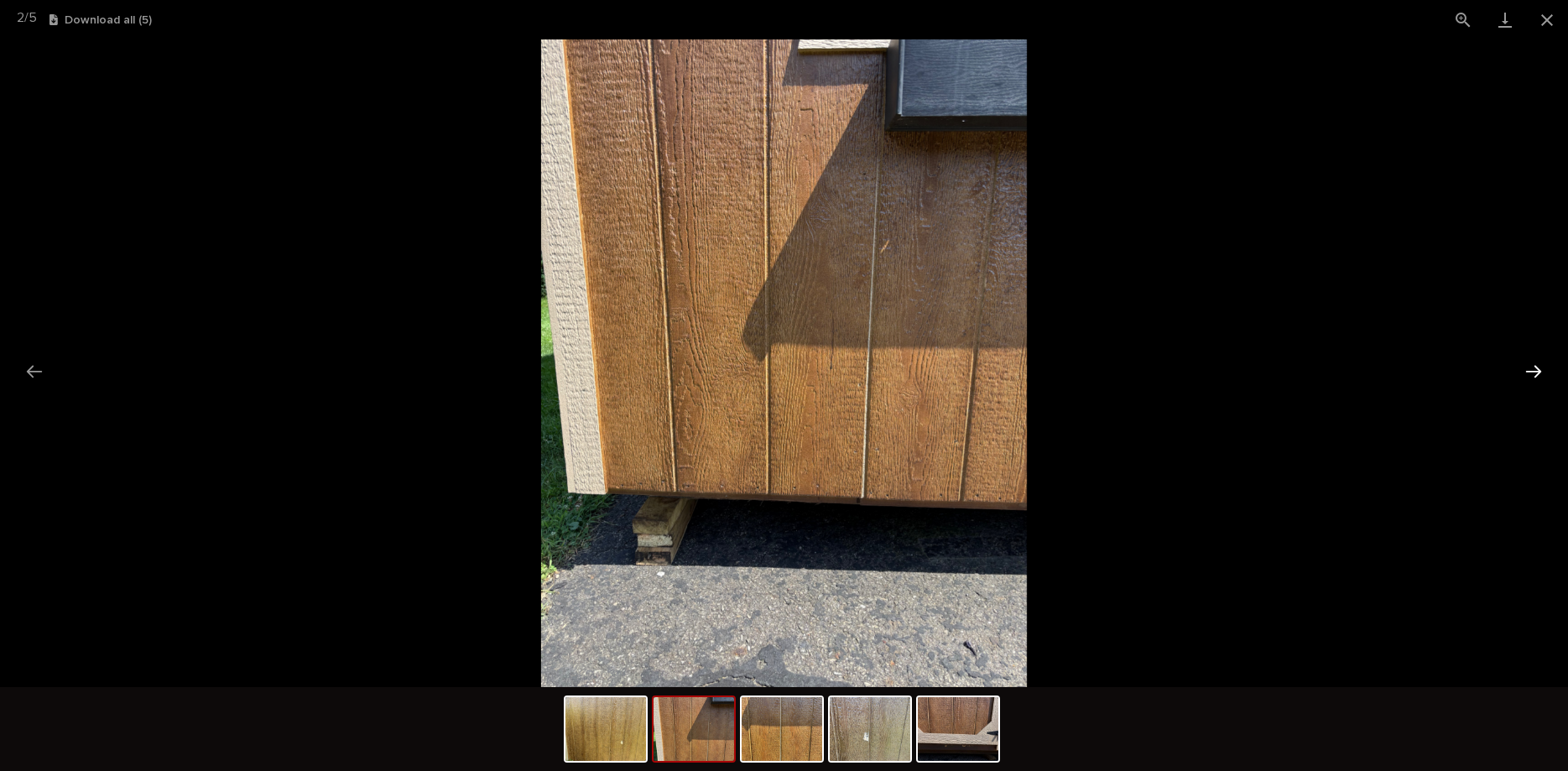
click at [1528, 373] on button "Next slide" at bounding box center [1533, 370] width 36 height 33
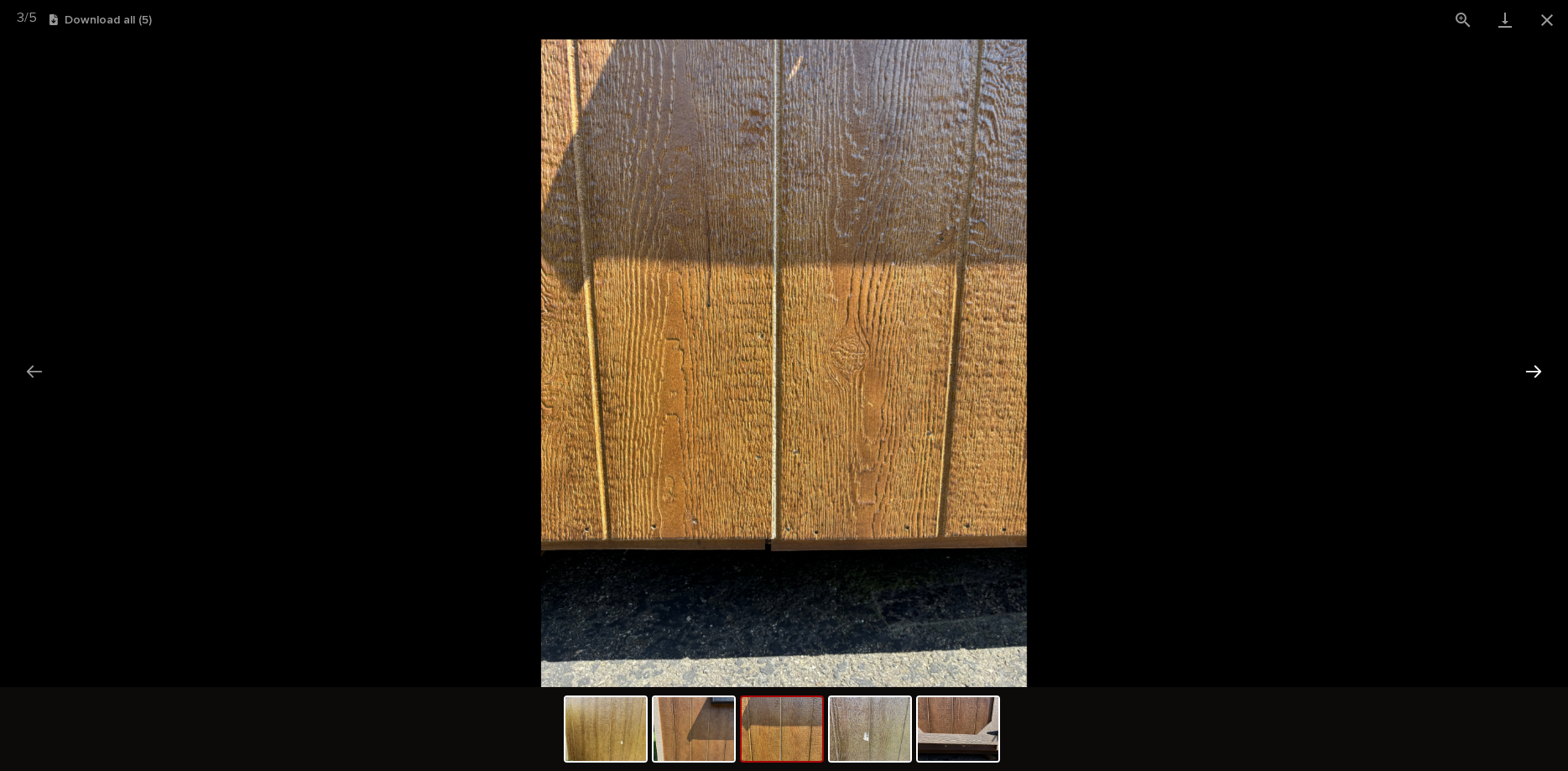
click at [1528, 373] on button "Next slide" at bounding box center [1533, 370] width 36 height 33
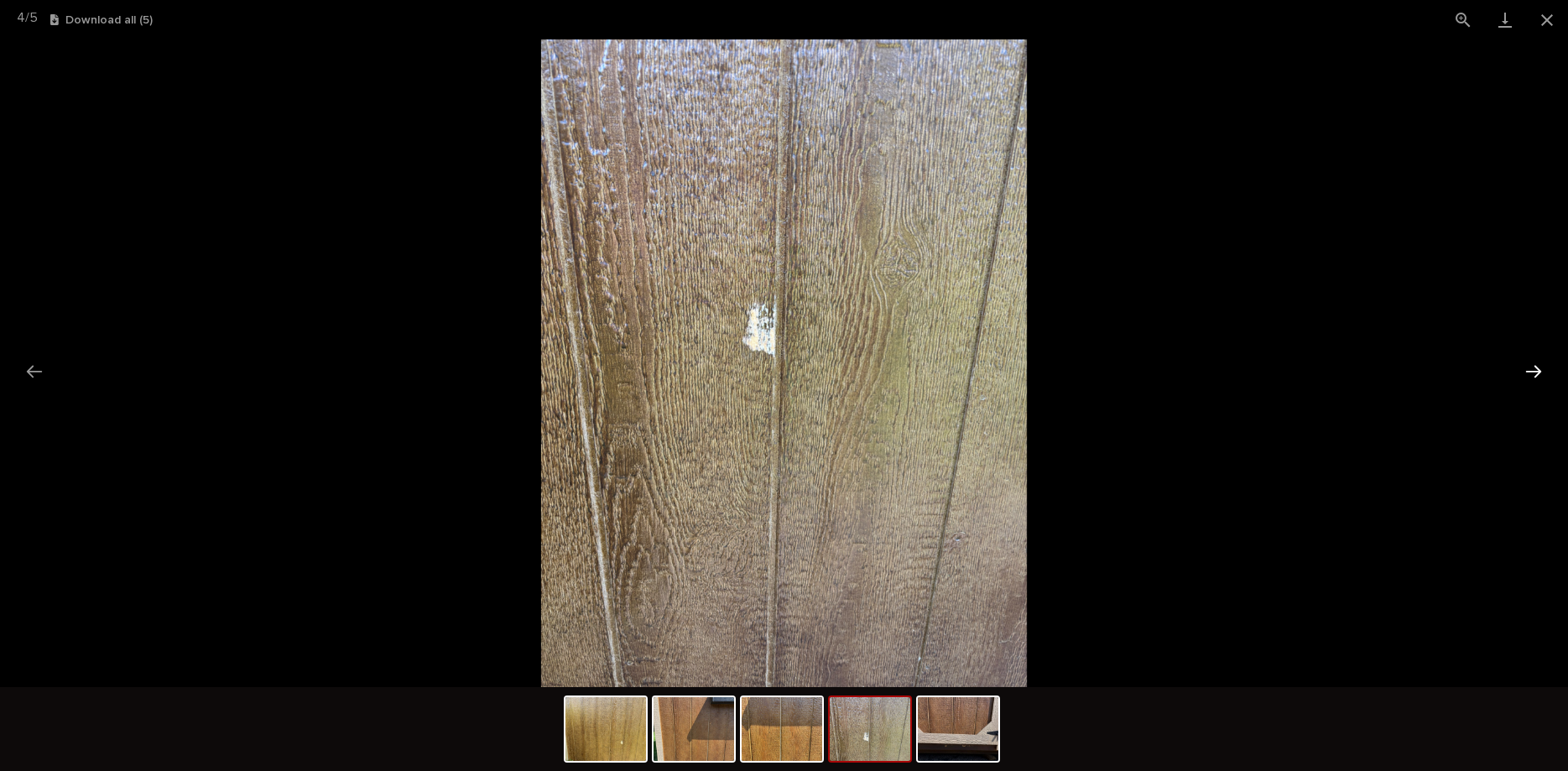
click at [1528, 373] on button "Next slide" at bounding box center [1533, 370] width 36 height 33
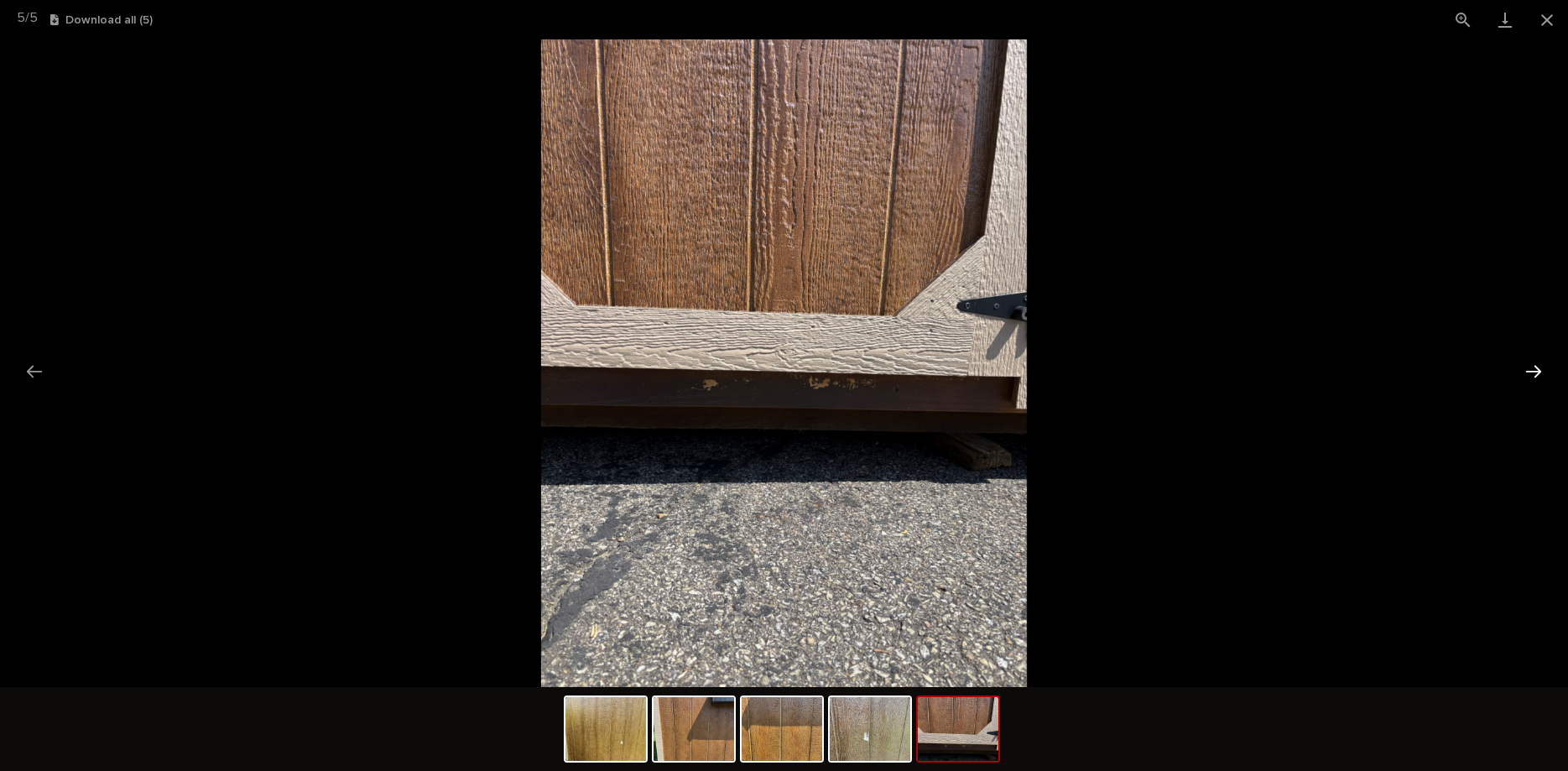
click at [1528, 373] on button "Next slide" at bounding box center [1533, 370] width 36 height 33
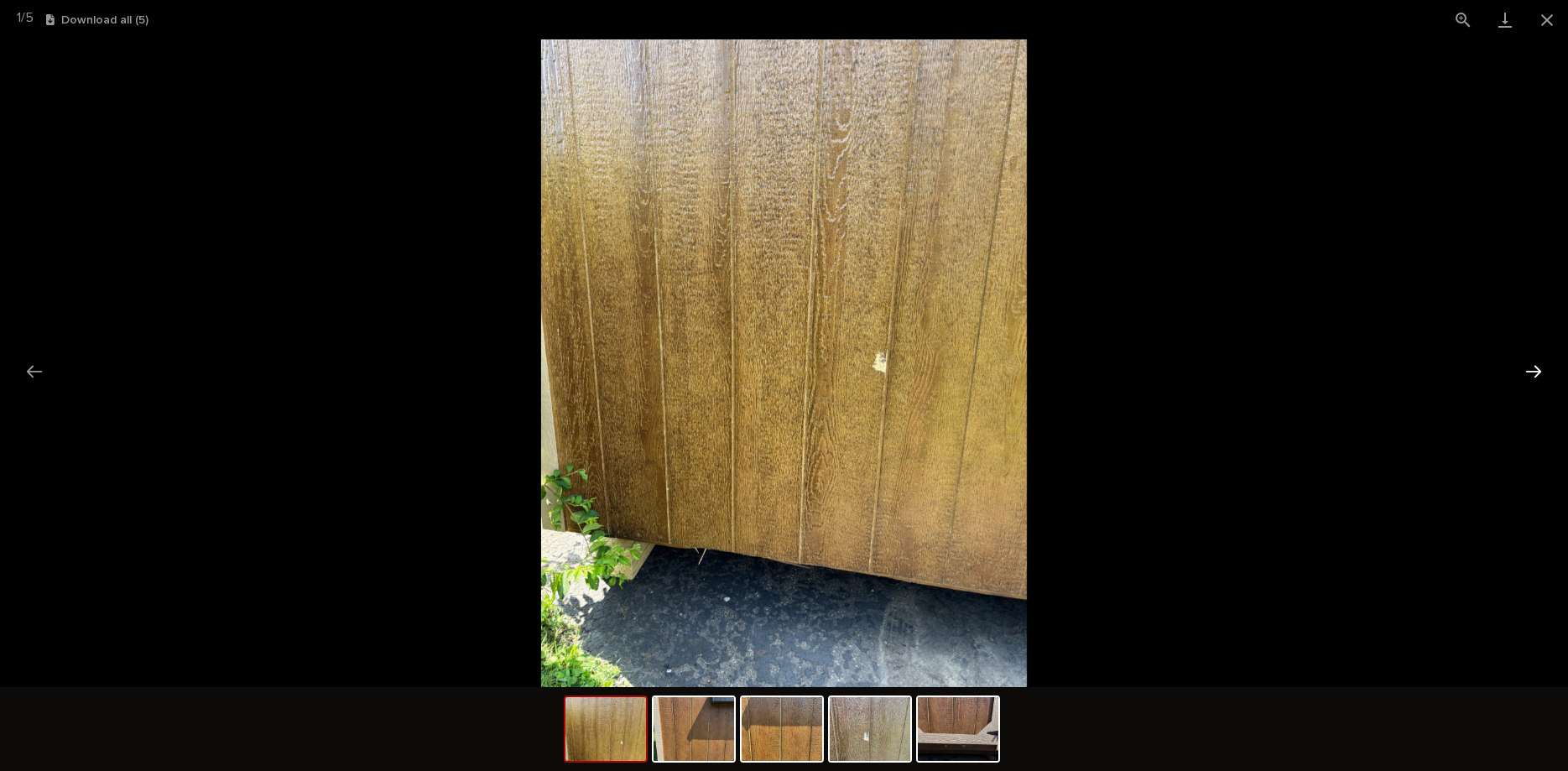
click at [1528, 373] on button "Next slide" at bounding box center [1533, 370] width 36 height 33
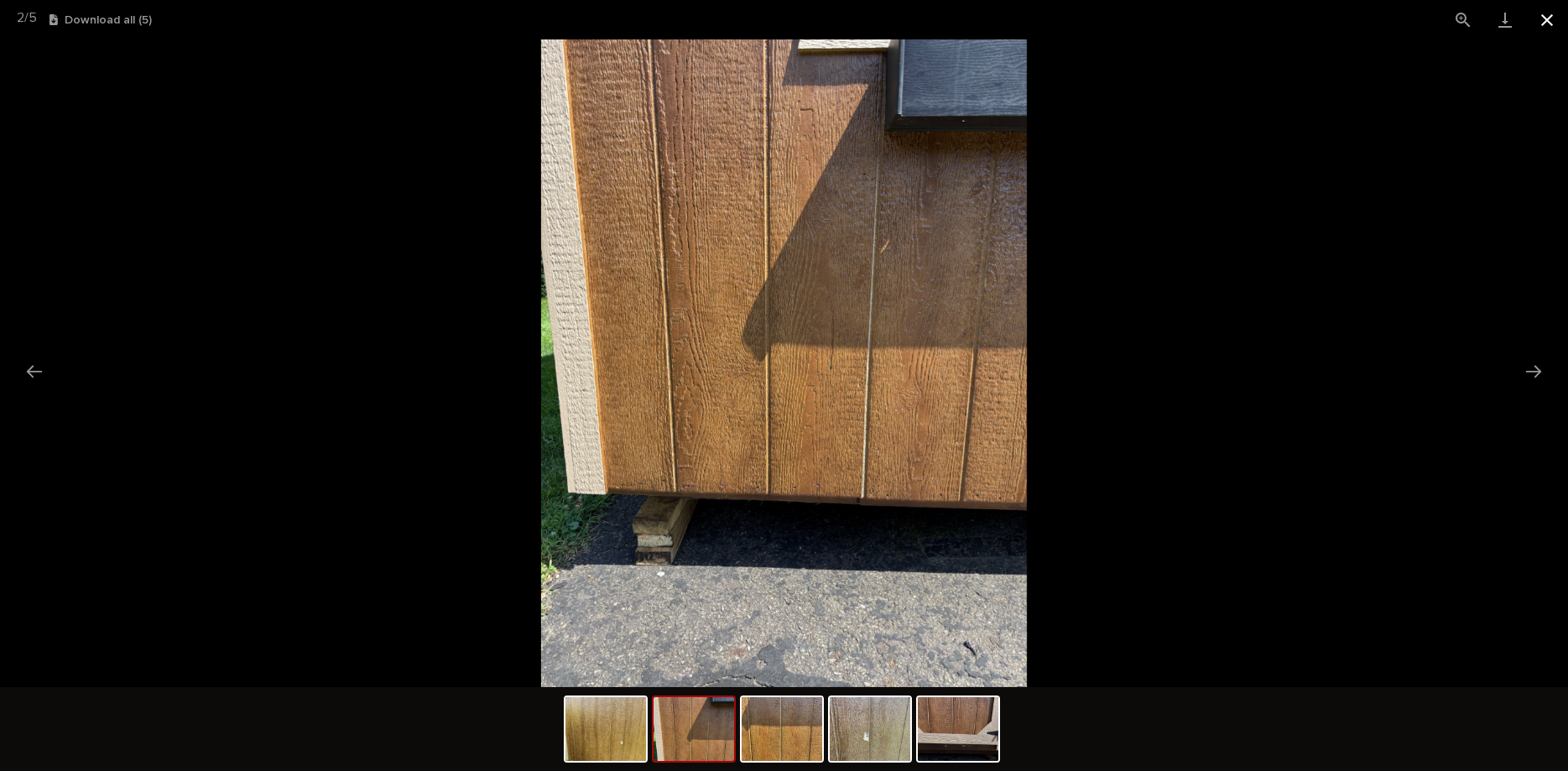
click at [1538, 21] on button "Close gallery" at bounding box center [1547, 20] width 42 height 39
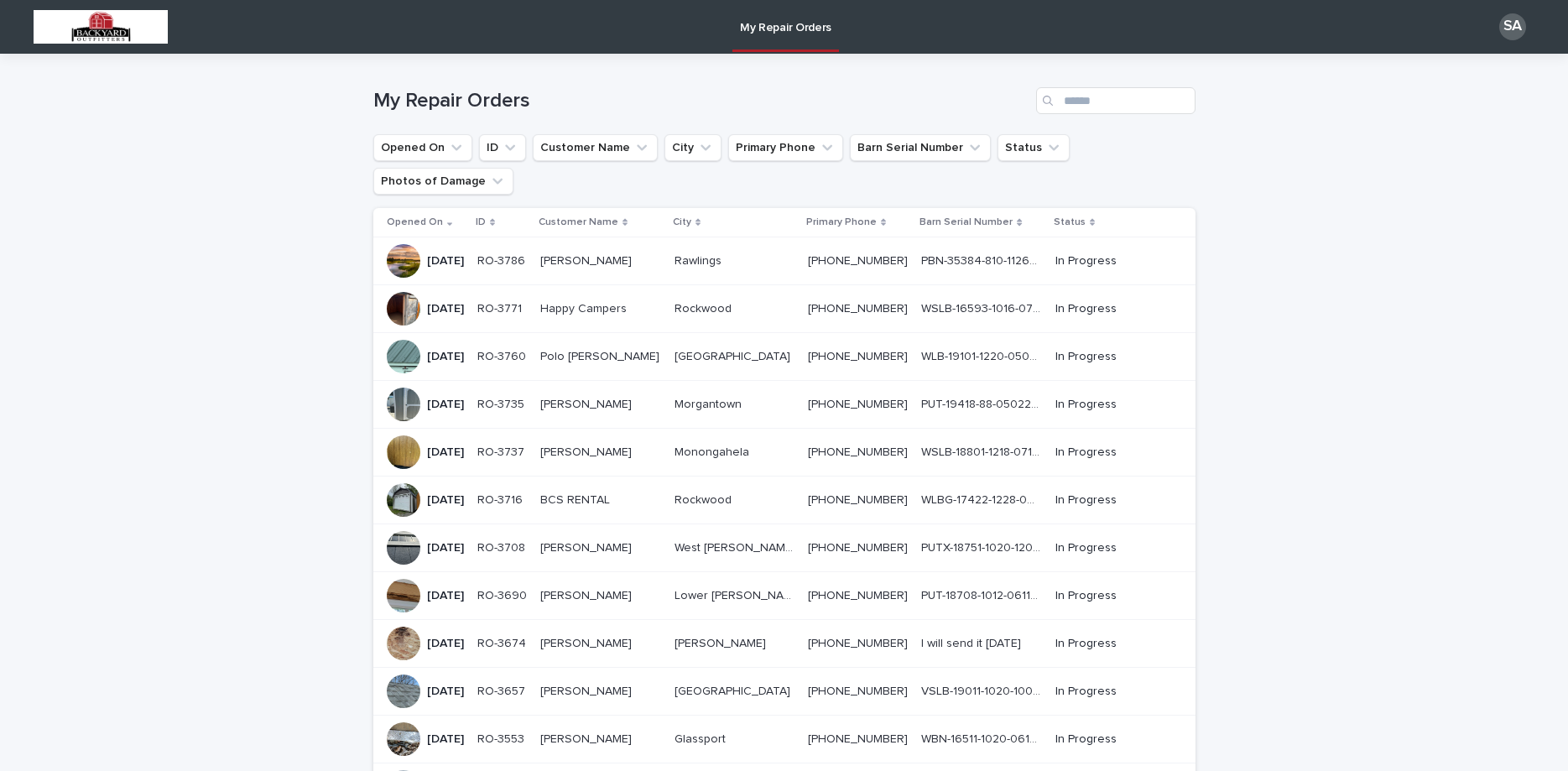
click at [580, 537] on p "[PERSON_NAME]" at bounding box center [587, 546] width 95 height 18
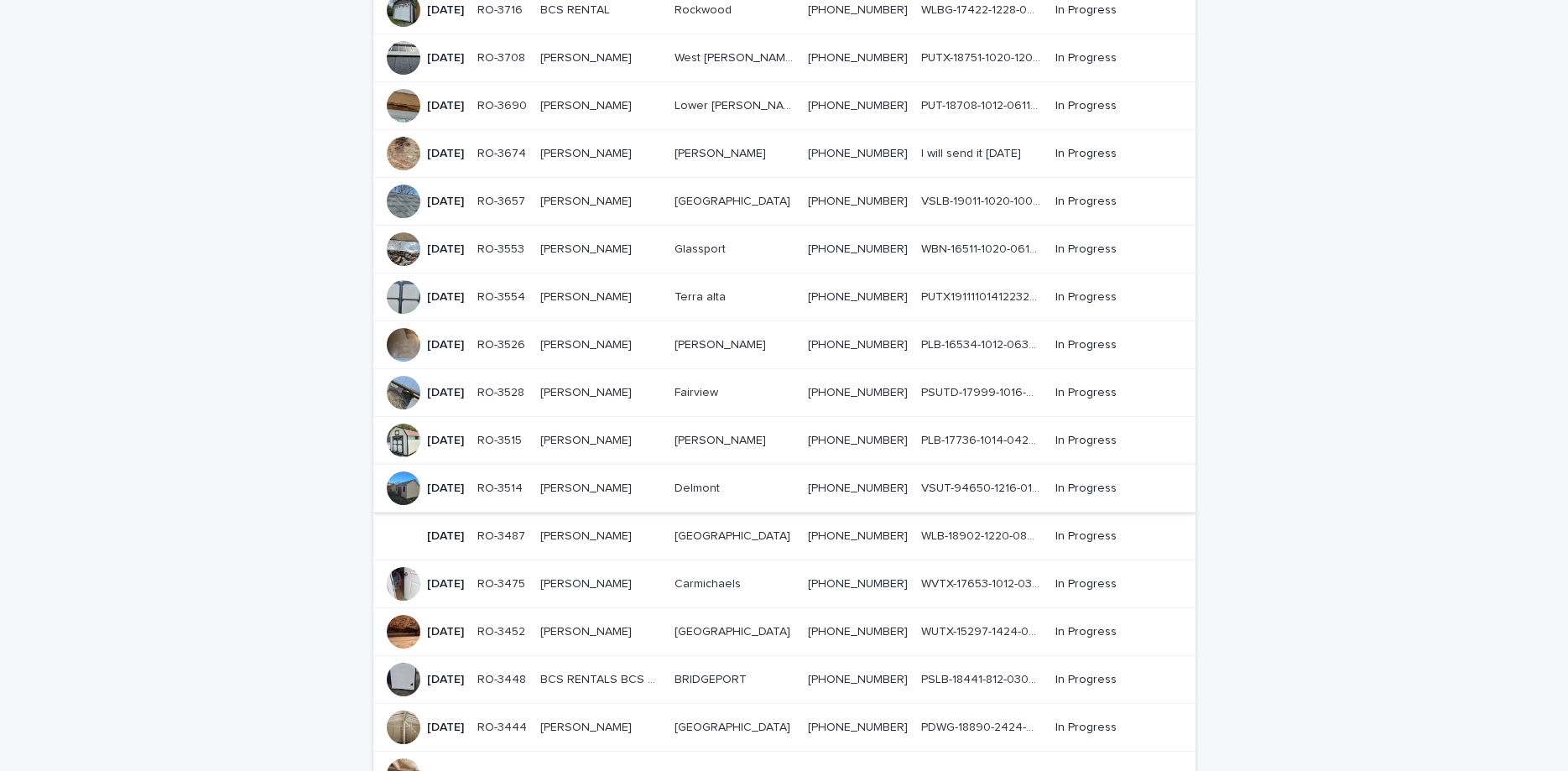
scroll to position [493, 0]
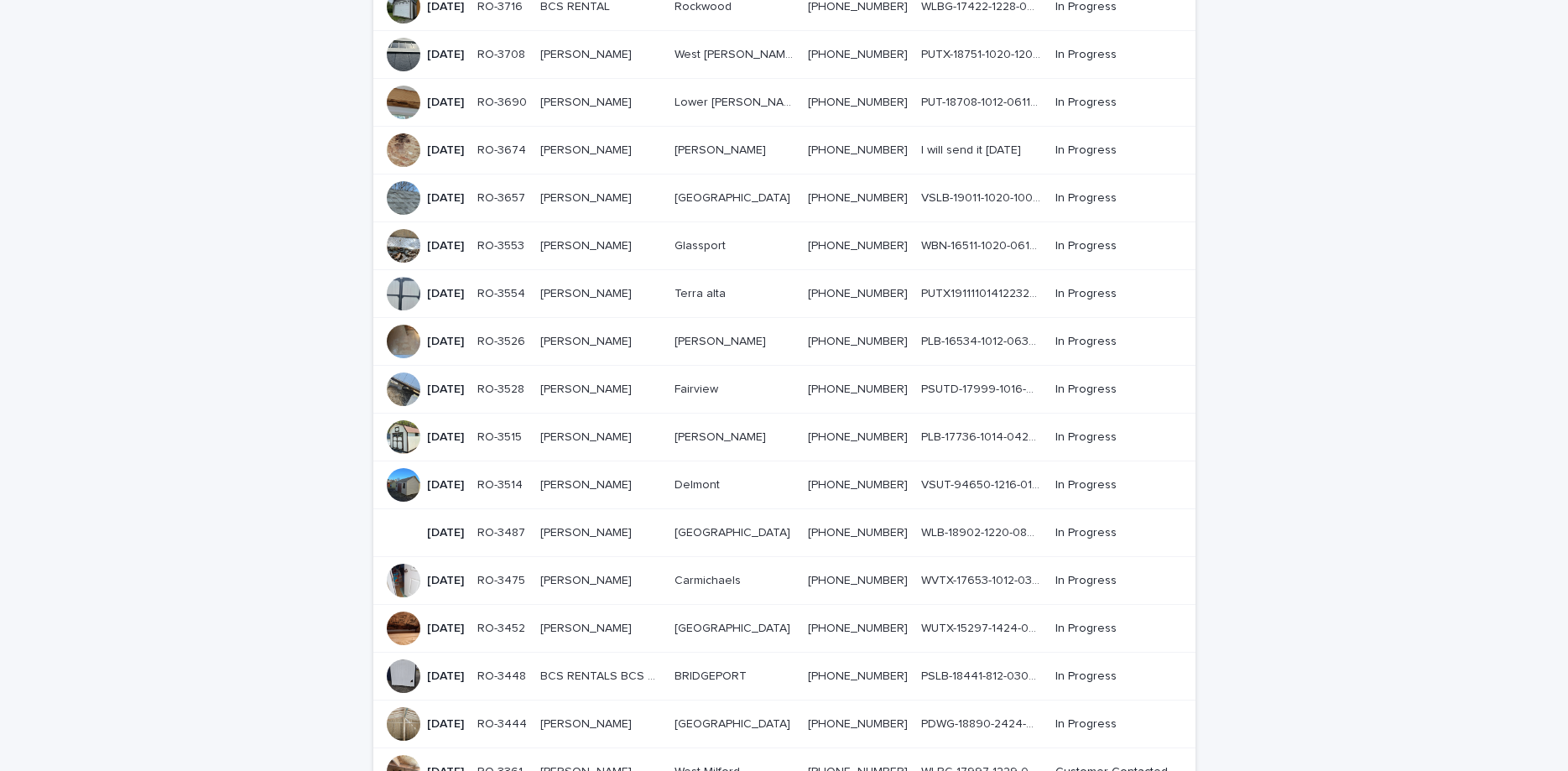
click at [526, 474] on p "RO-3514" at bounding box center [501, 483] width 49 height 18
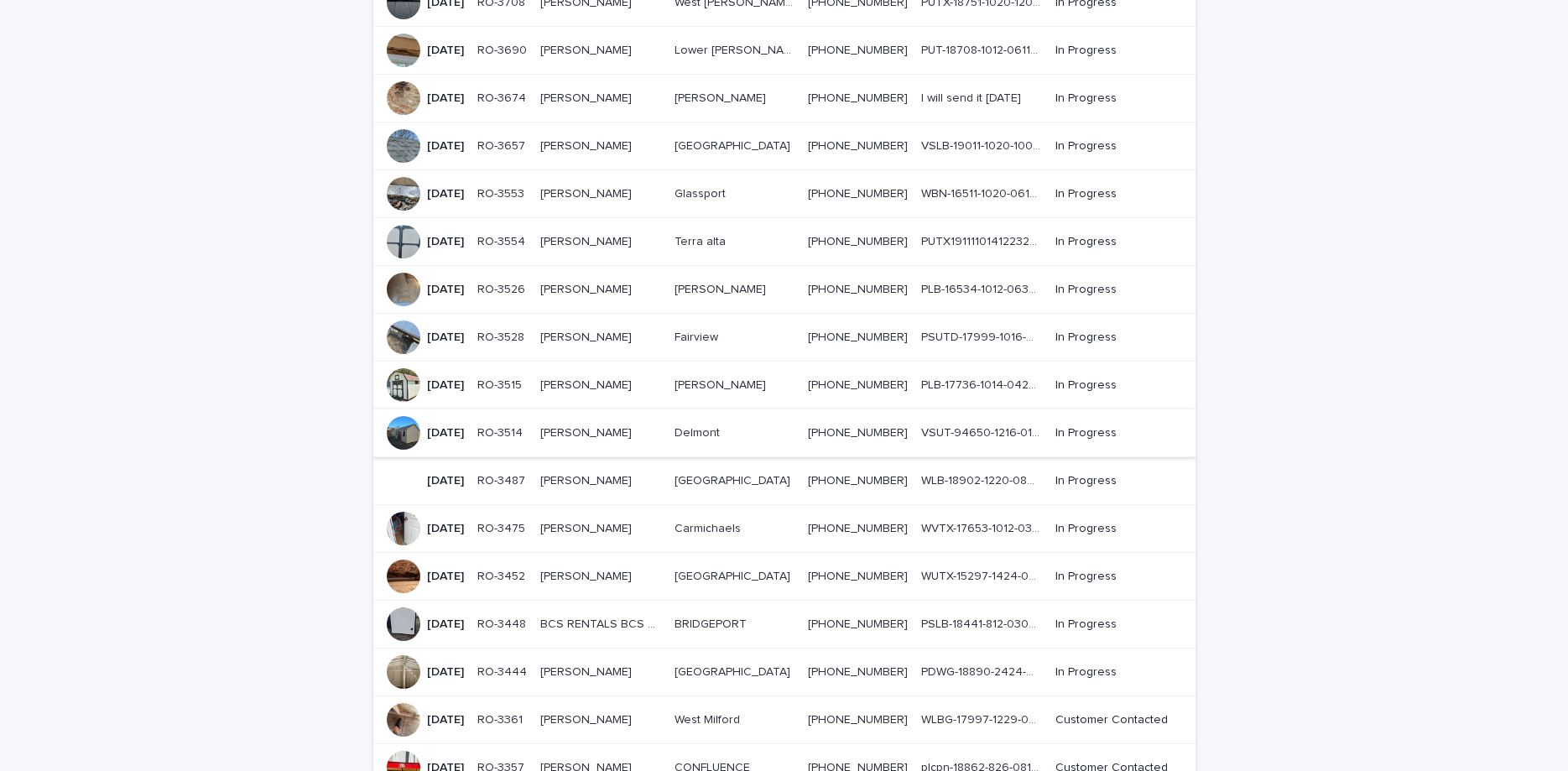
scroll to position [564, 0]
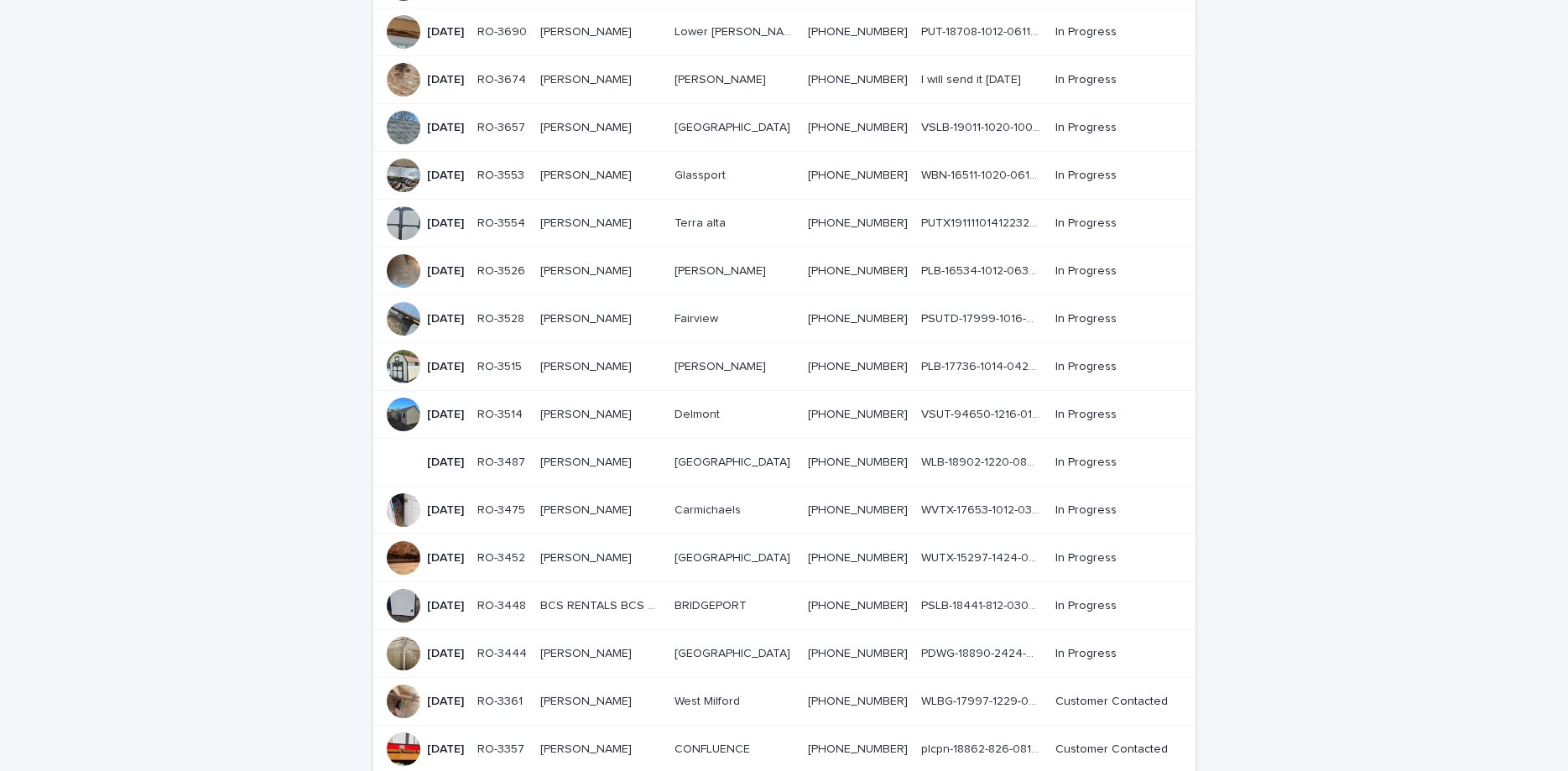
click at [464, 599] on p "[DATE]" at bounding box center [446, 606] width 37 height 14
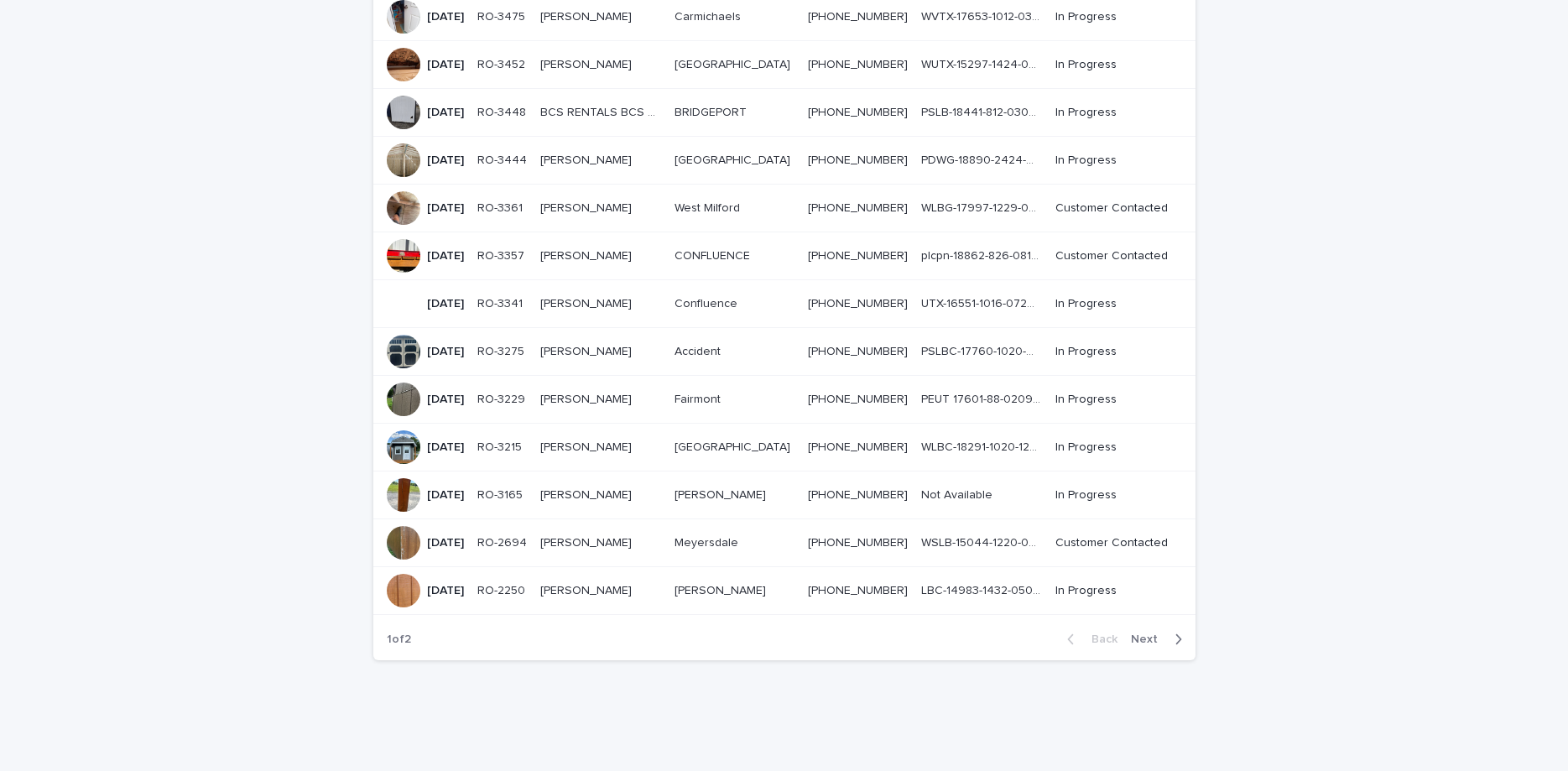
scroll to position [1058, 0]
click at [464, 583] on p "[DATE]" at bounding box center [446, 590] width 37 height 14
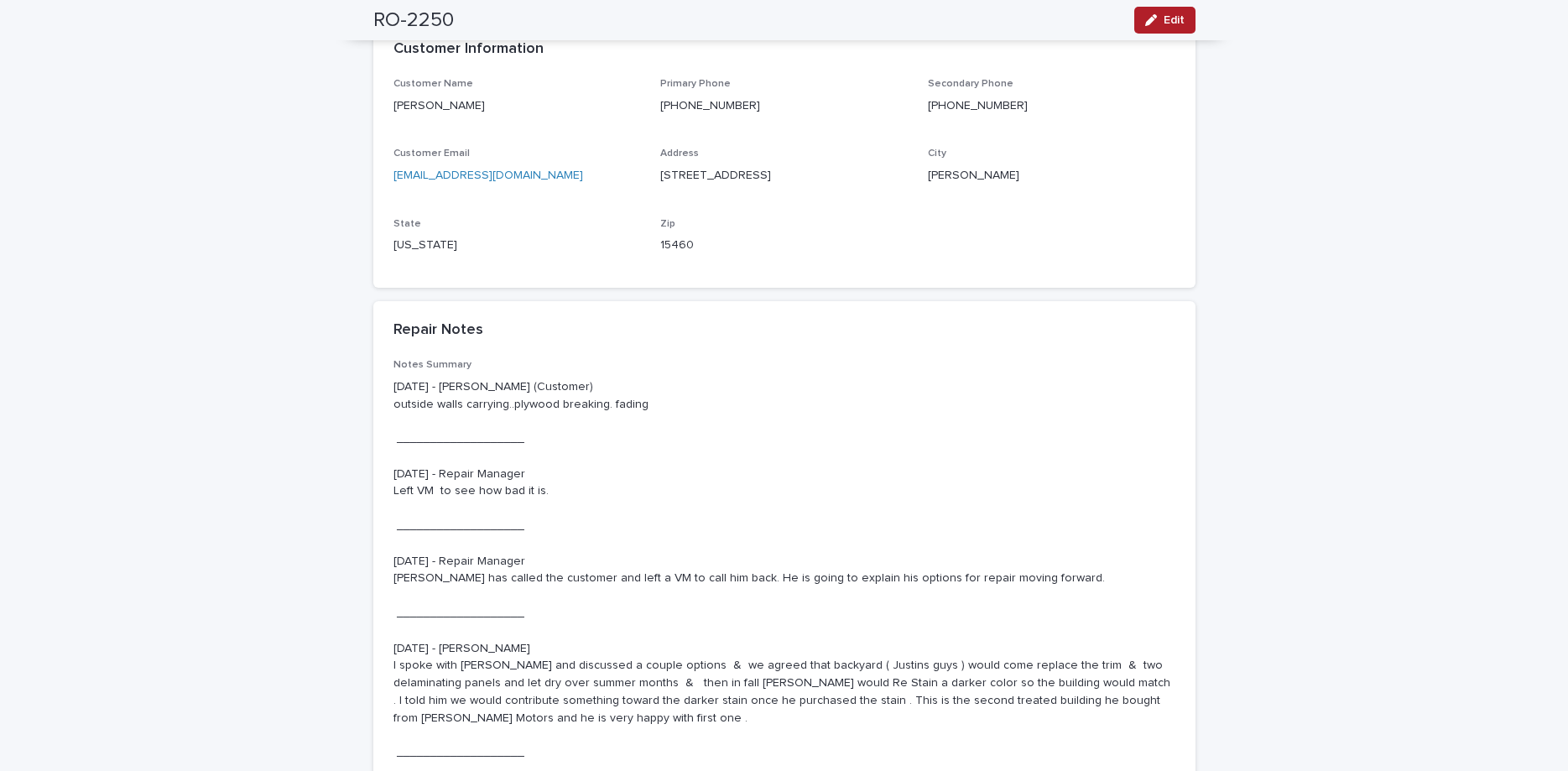
scroll to position [1057, 0]
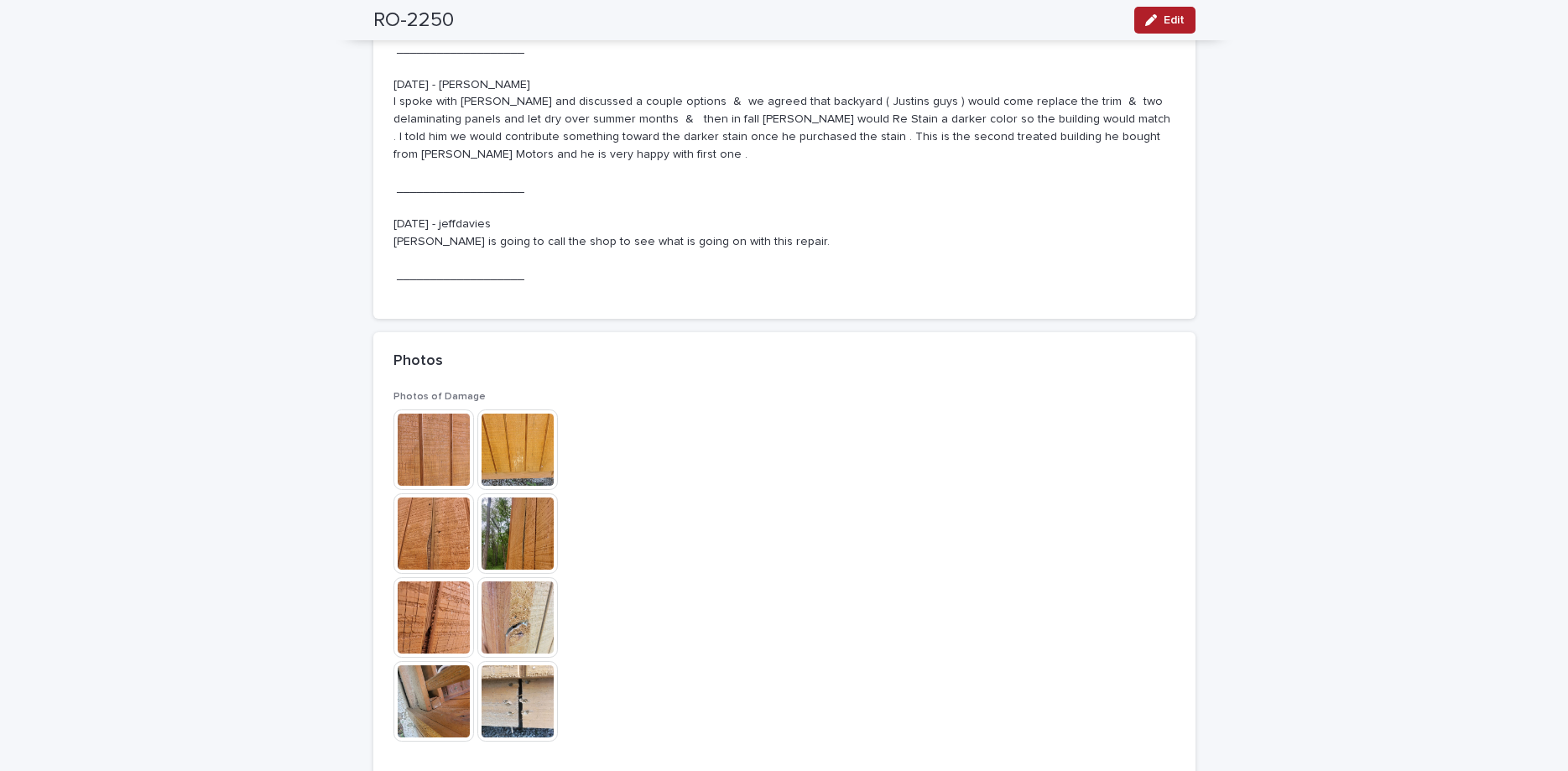
click at [440, 457] on img at bounding box center [434, 449] width 81 height 81
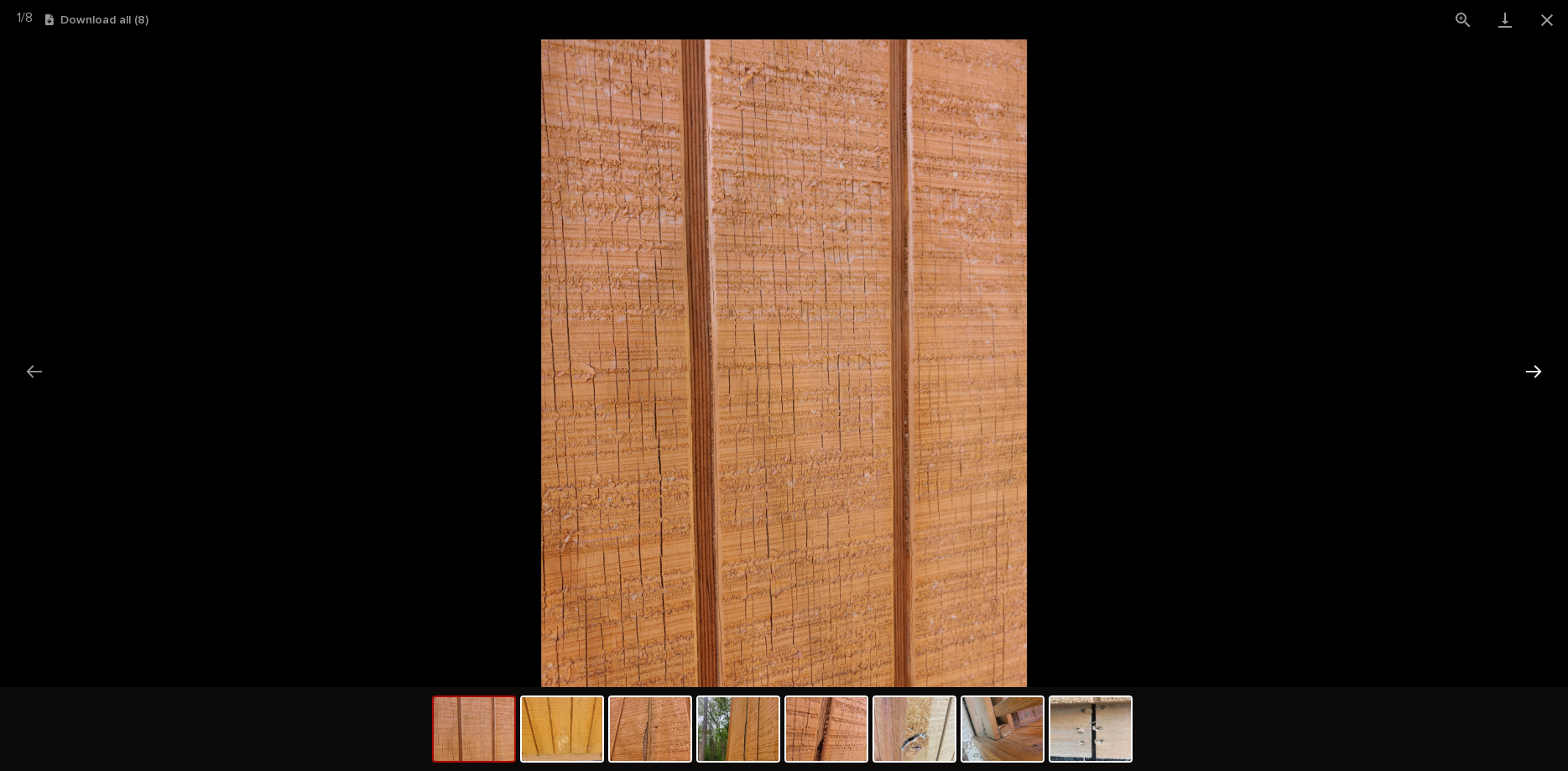
click at [1523, 366] on button "Next slide" at bounding box center [1533, 370] width 36 height 33
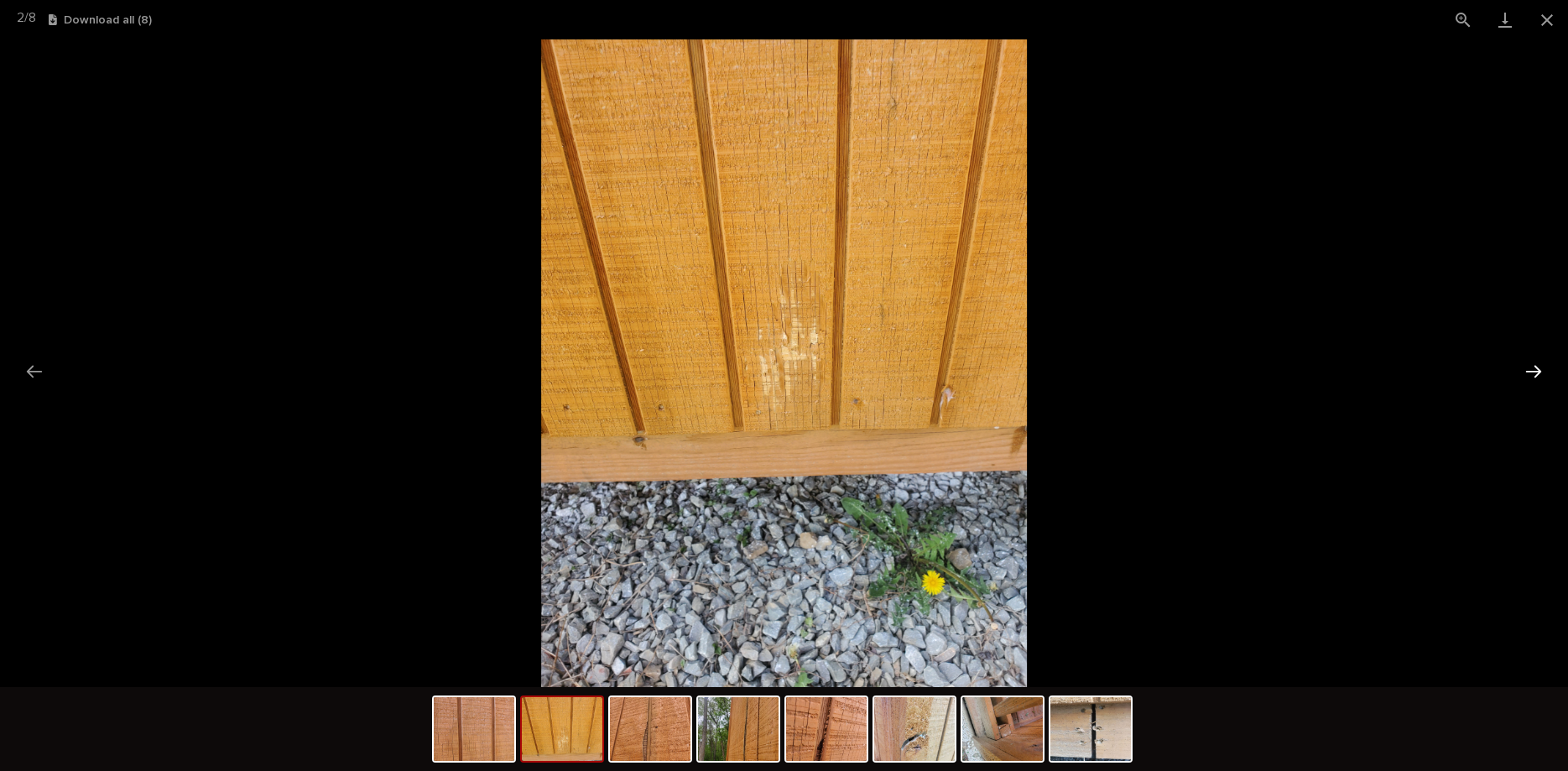
click at [1523, 366] on button "Next slide" at bounding box center [1533, 370] width 36 height 33
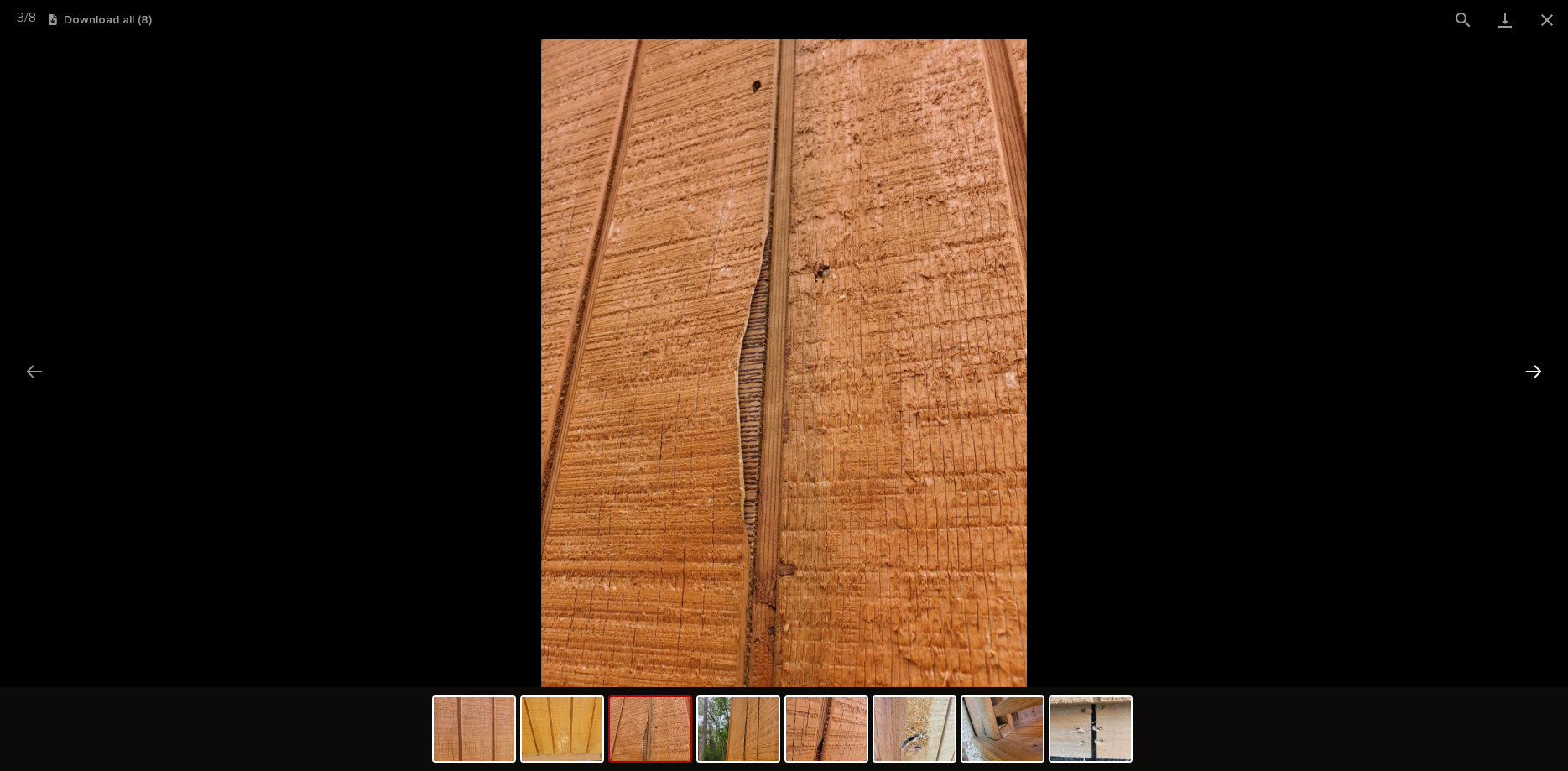
click at [1523, 366] on button "Next slide" at bounding box center [1533, 370] width 36 height 33
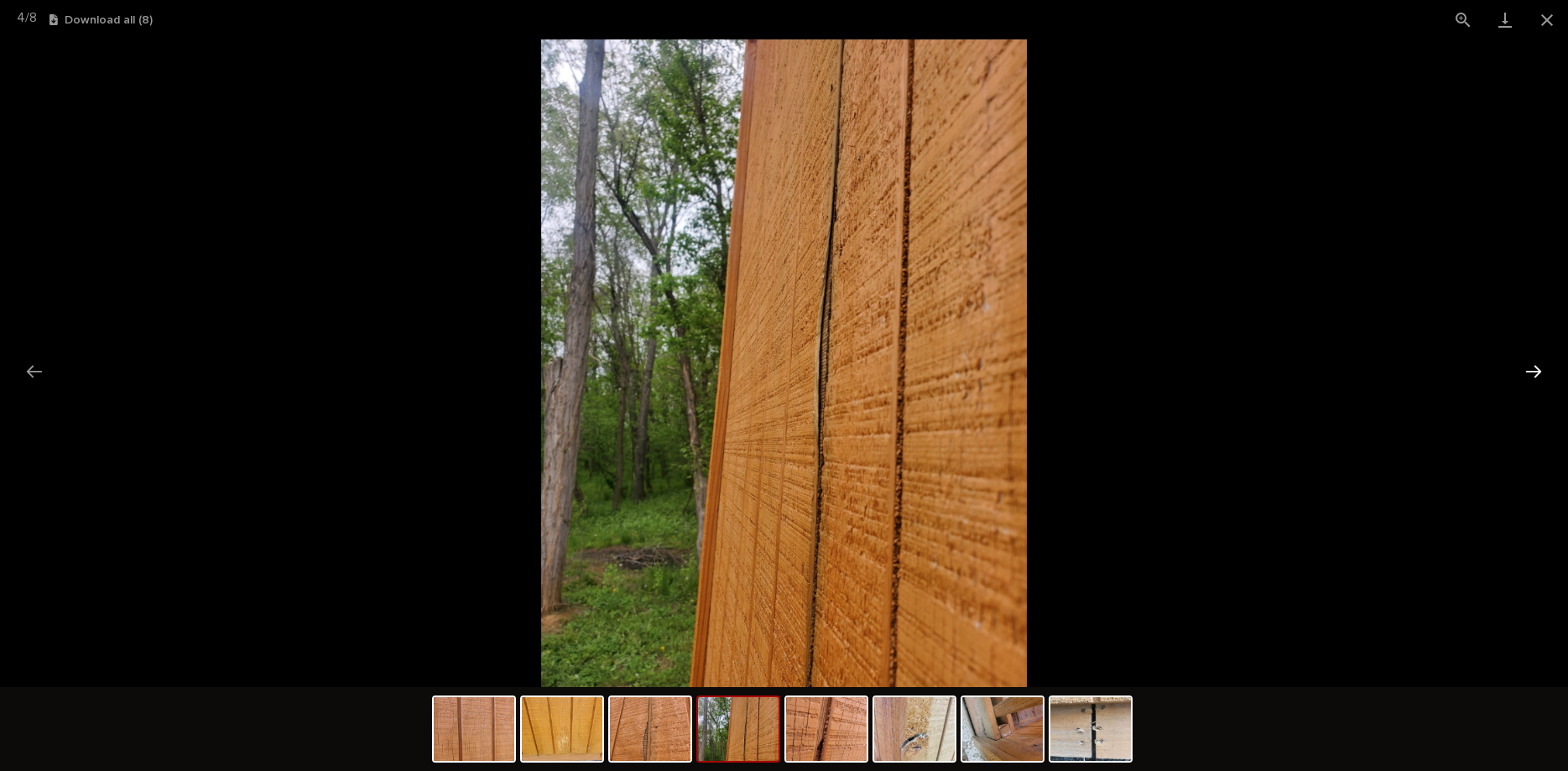
click at [1523, 366] on button "Next slide" at bounding box center [1533, 370] width 36 height 33
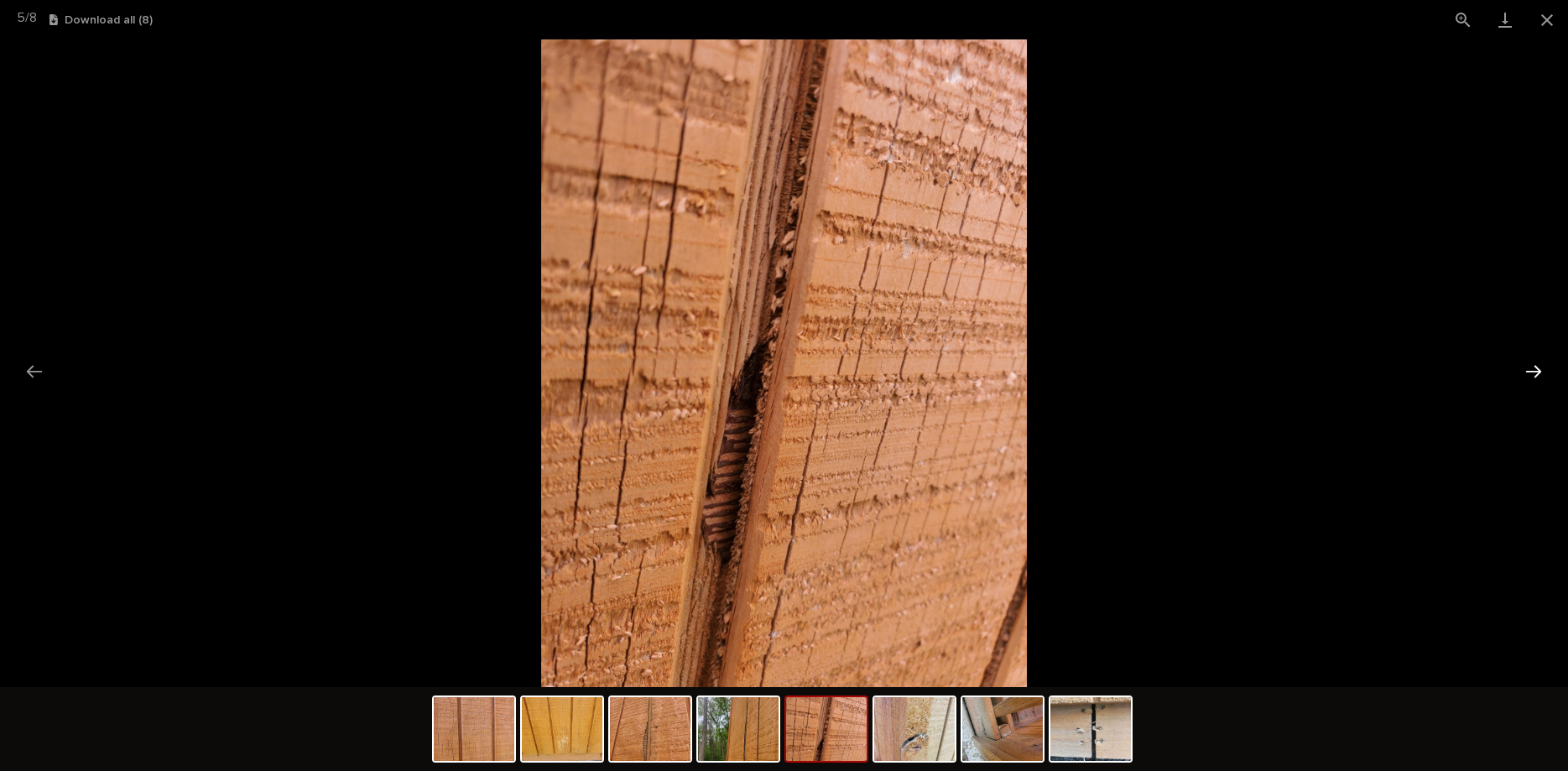
click at [1523, 366] on button "Next slide" at bounding box center [1533, 370] width 36 height 33
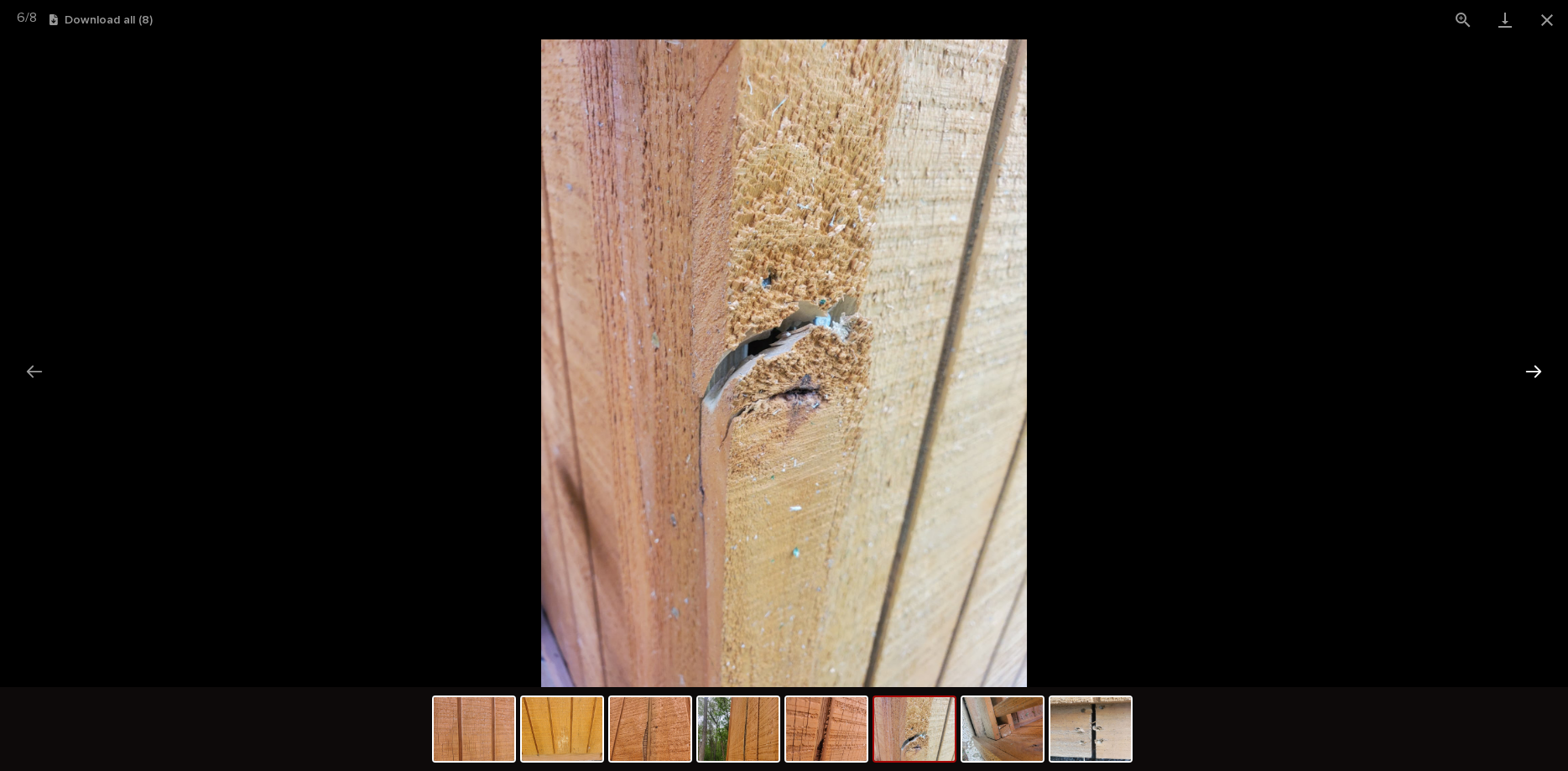
click at [1523, 366] on button "Next slide" at bounding box center [1533, 370] width 36 height 33
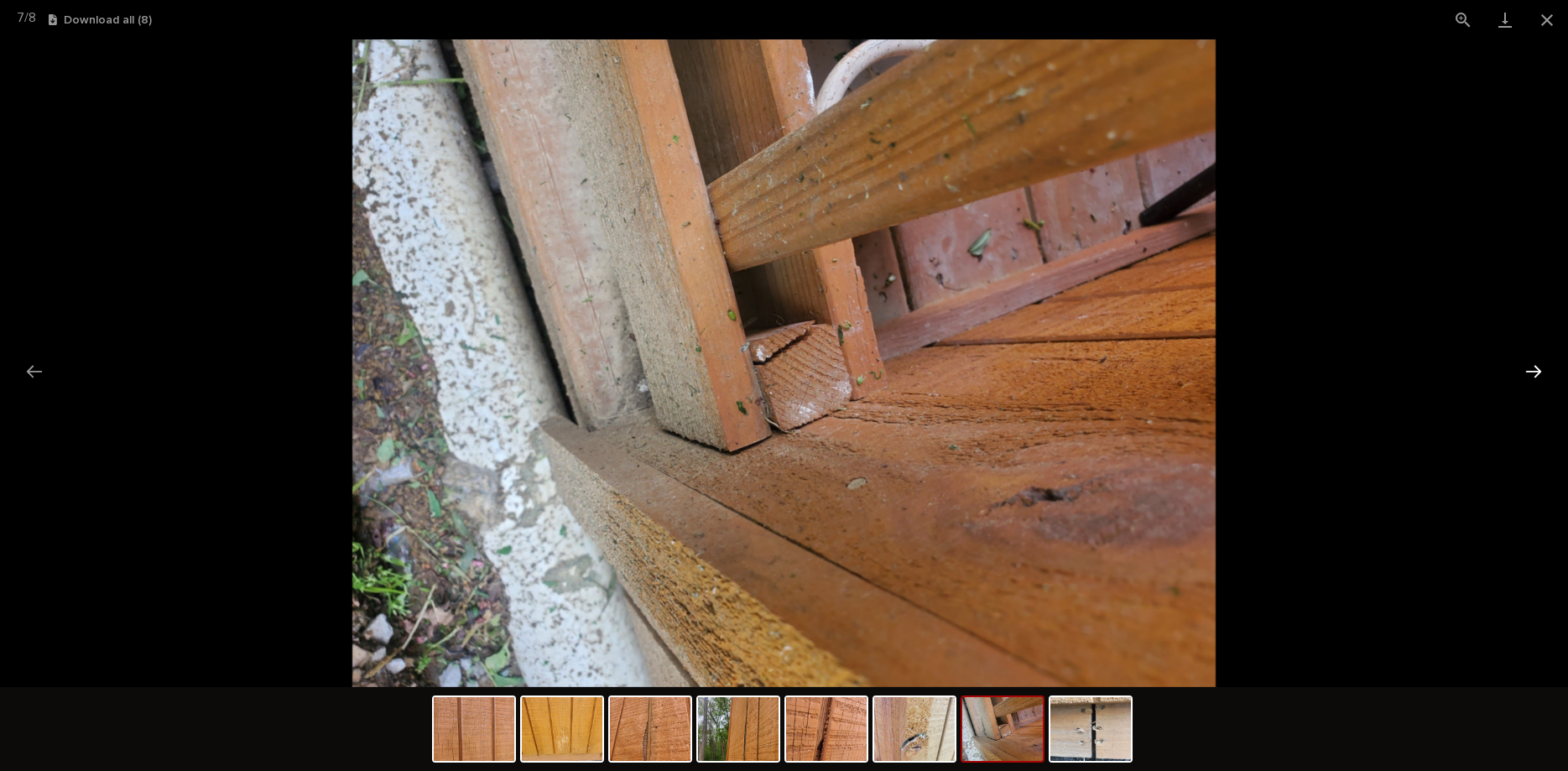
click at [1523, 366] on button "Next slide" at bounding box center [1533, 370] width 36 height 33
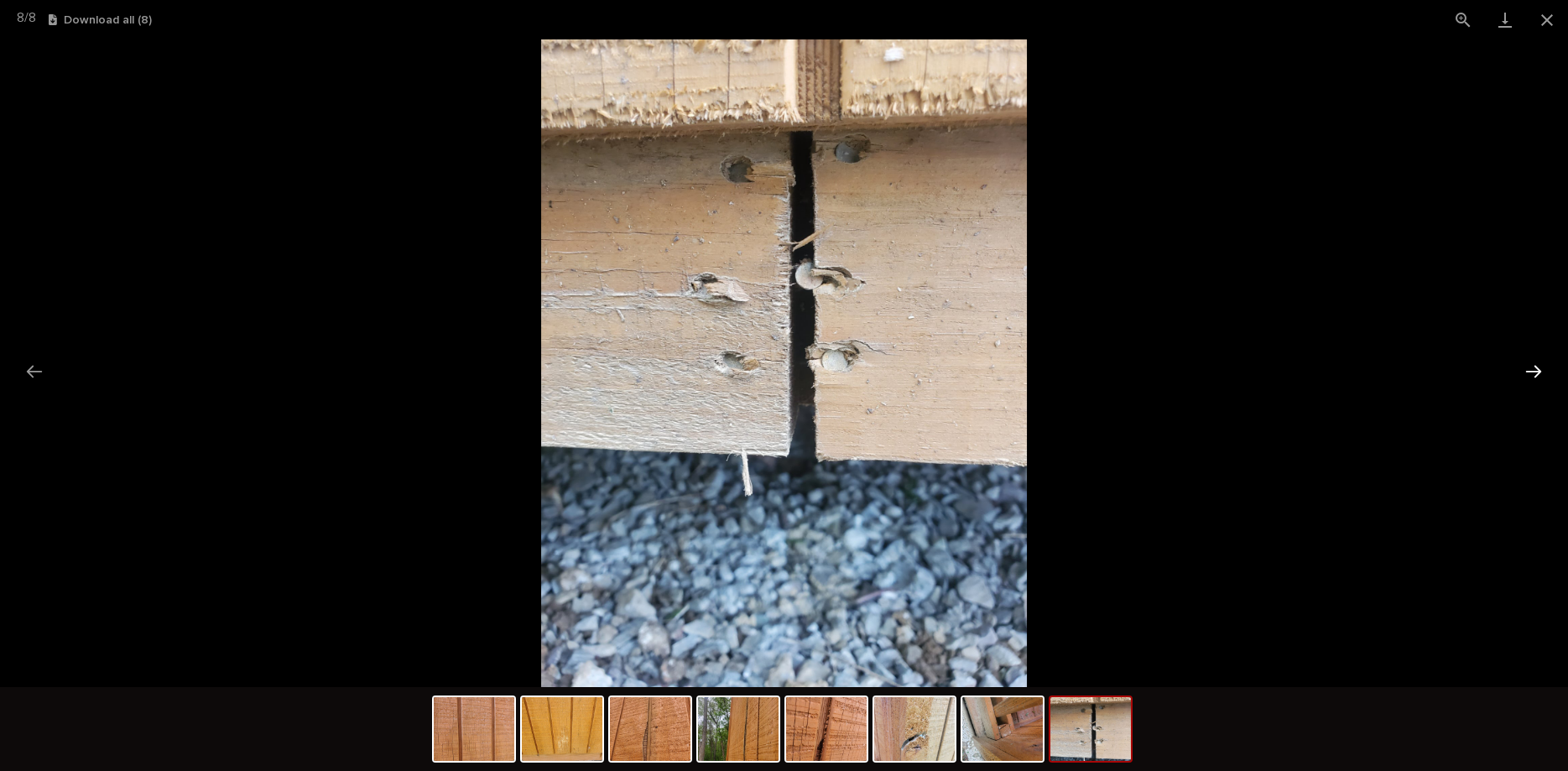
click at [1523, 366] on button "Next slide" at bounding box center [1533, 370] width 36 height 33
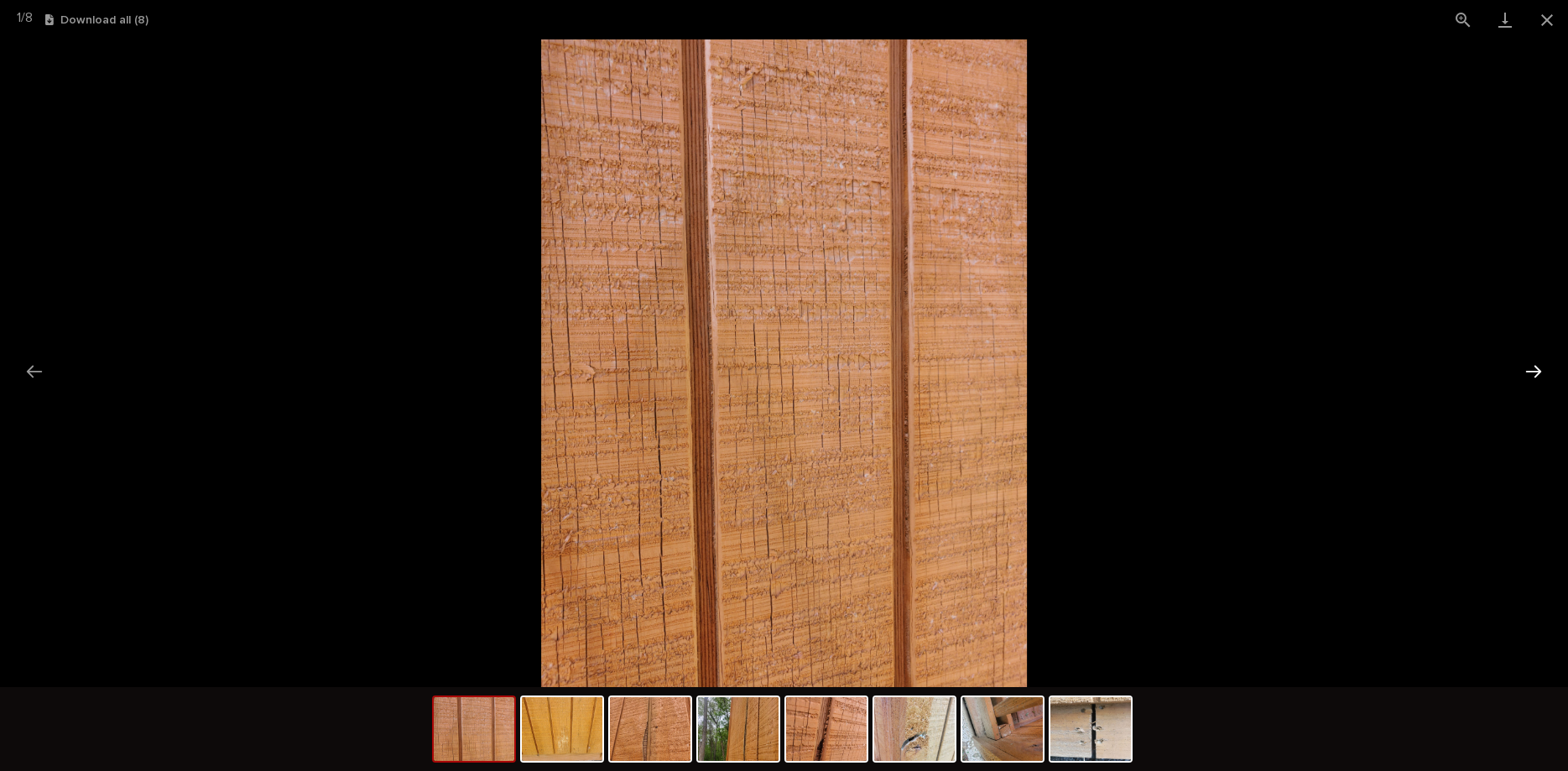
click at [1523, 366] on button "Next slide" at bounding box center [1533, 370] width 36 height 33
